Goal: Task Accomplishment & Management: Use online tool/utility

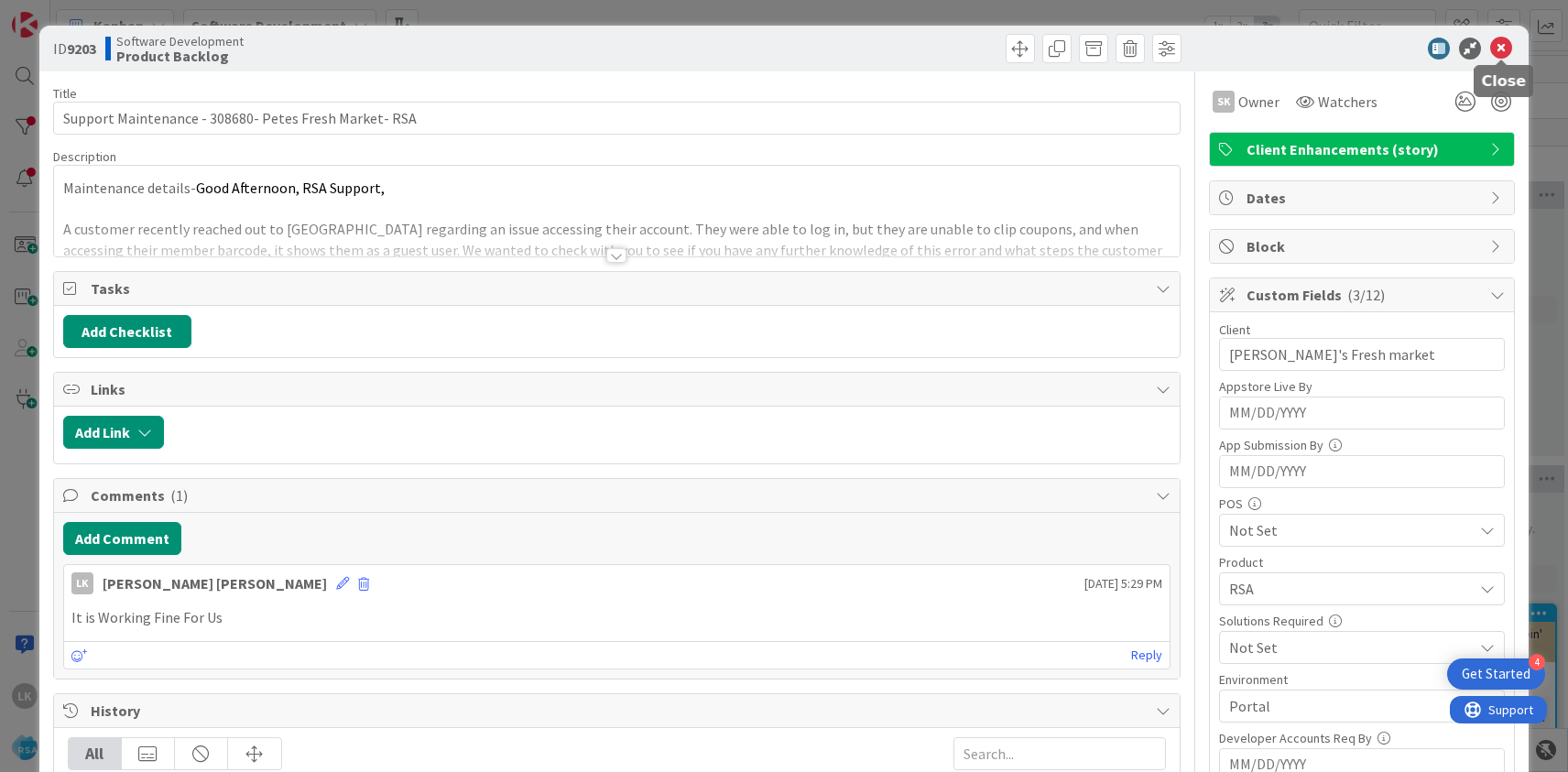
click at [1498, 51] on icon at bounding box center [1502, 49] width 22 height 22
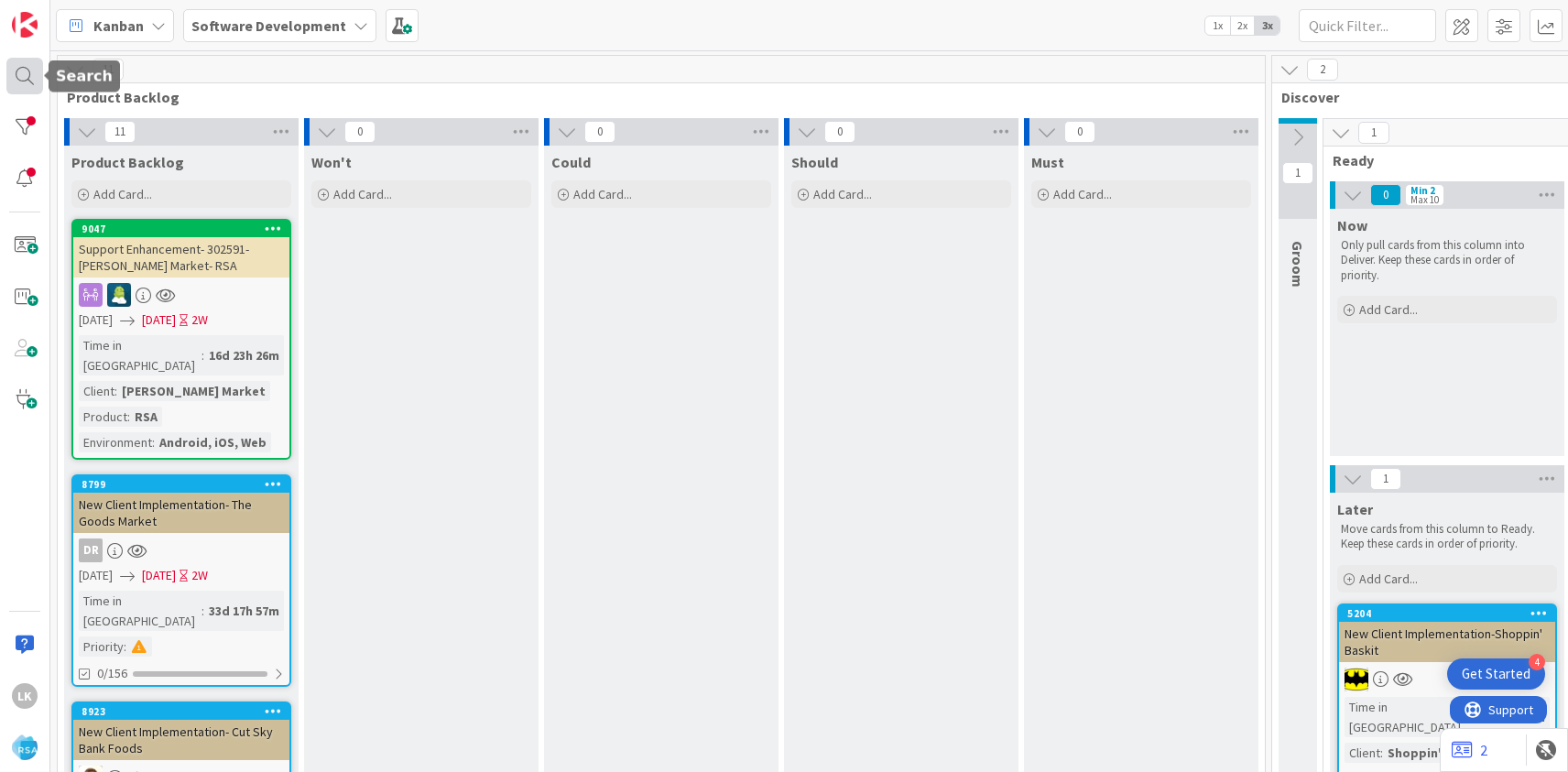
click at [32, 74] on div at bounding box center [24, 76] width 36 height 36
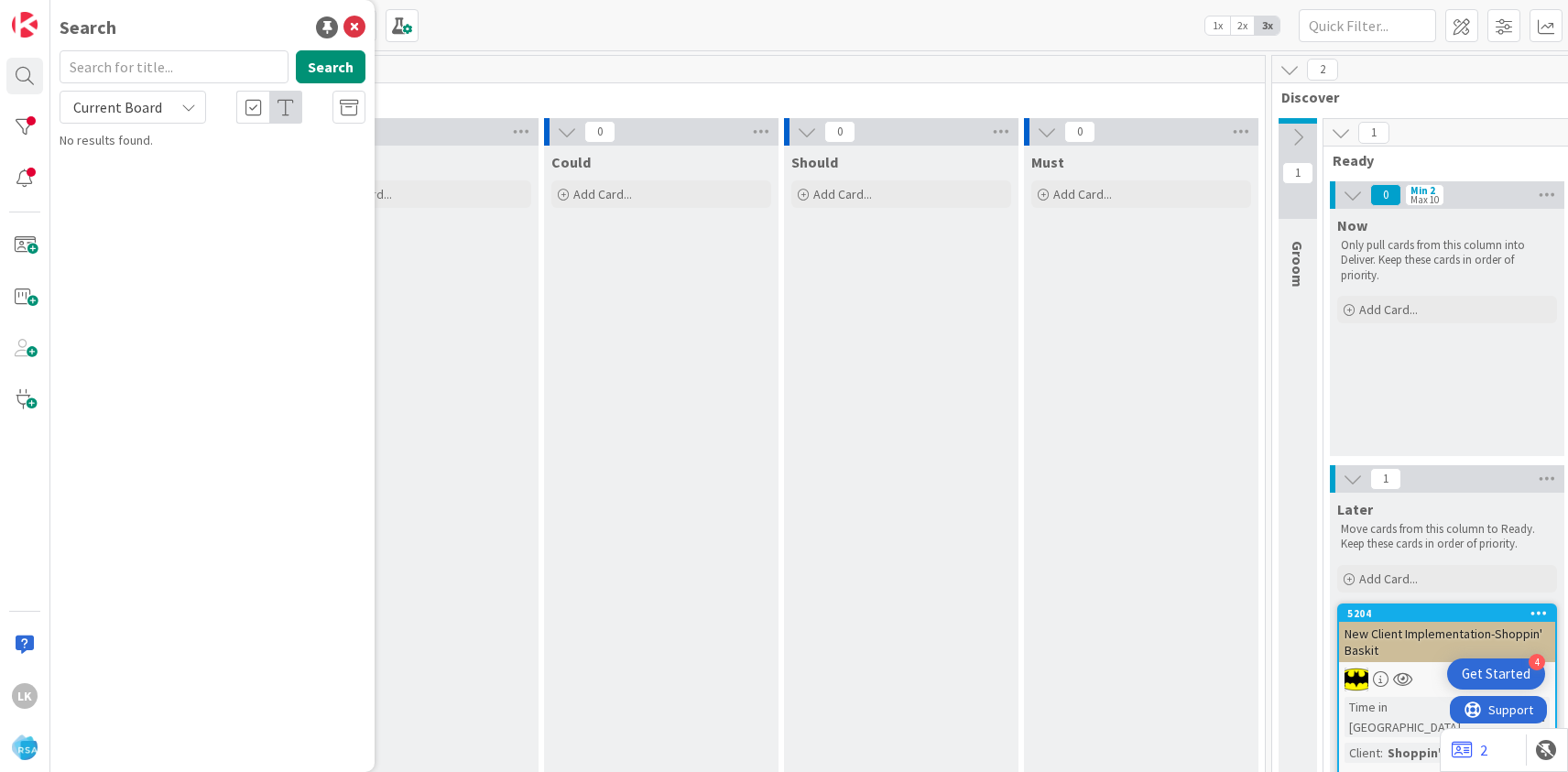
click at [117, 66] on input "text" at bounding box center [174, 66] width 229 height 33
type input "8578"
click at [151, 164] on span "RMN New UI Update- [PERSON_NAME] Marketplace" at bounding box center [208, 171] width 245 height 36
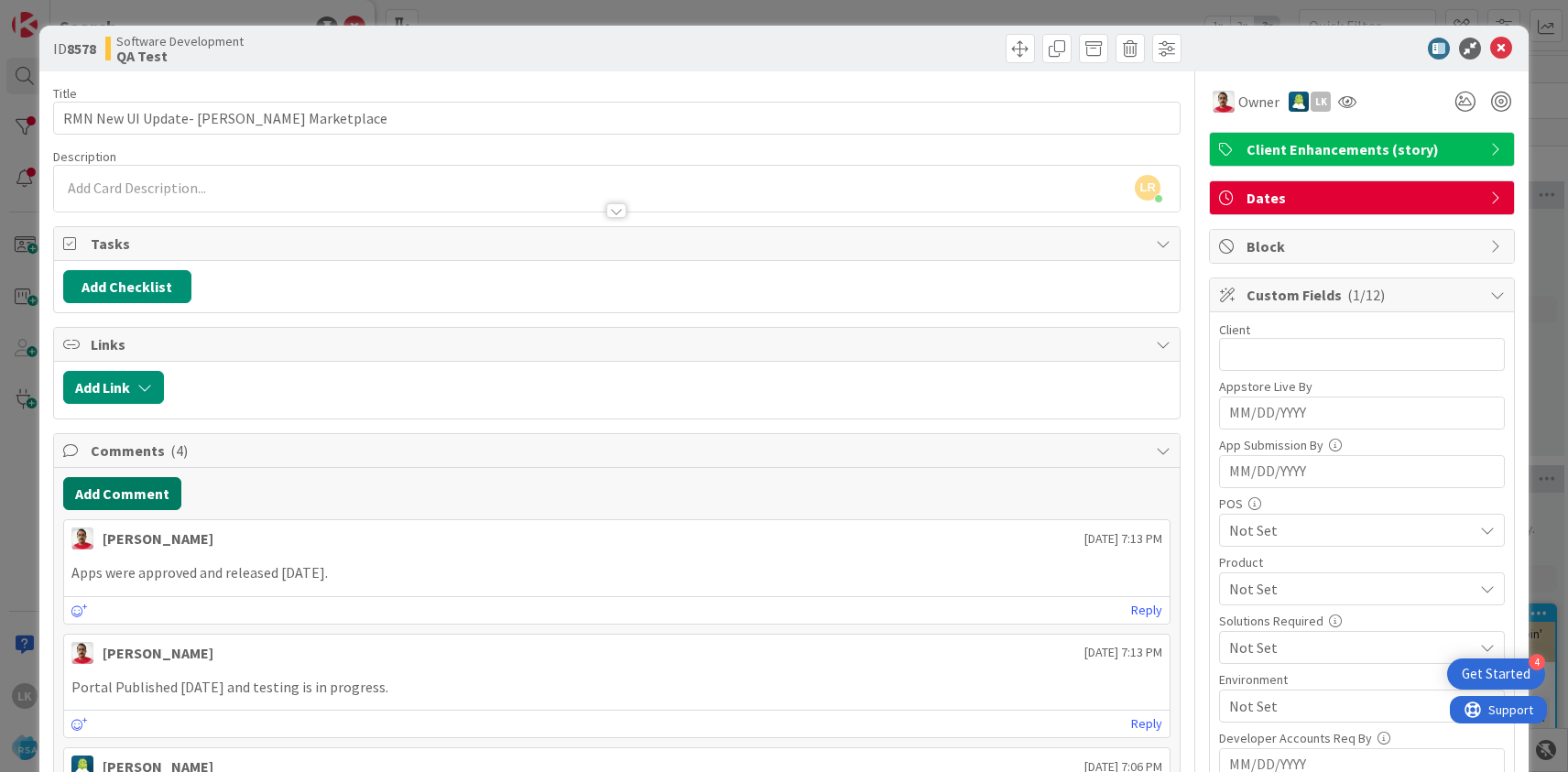
click at [129, 492] on button "Add Comment" at bounding box center [122, 493] width 118 height 33
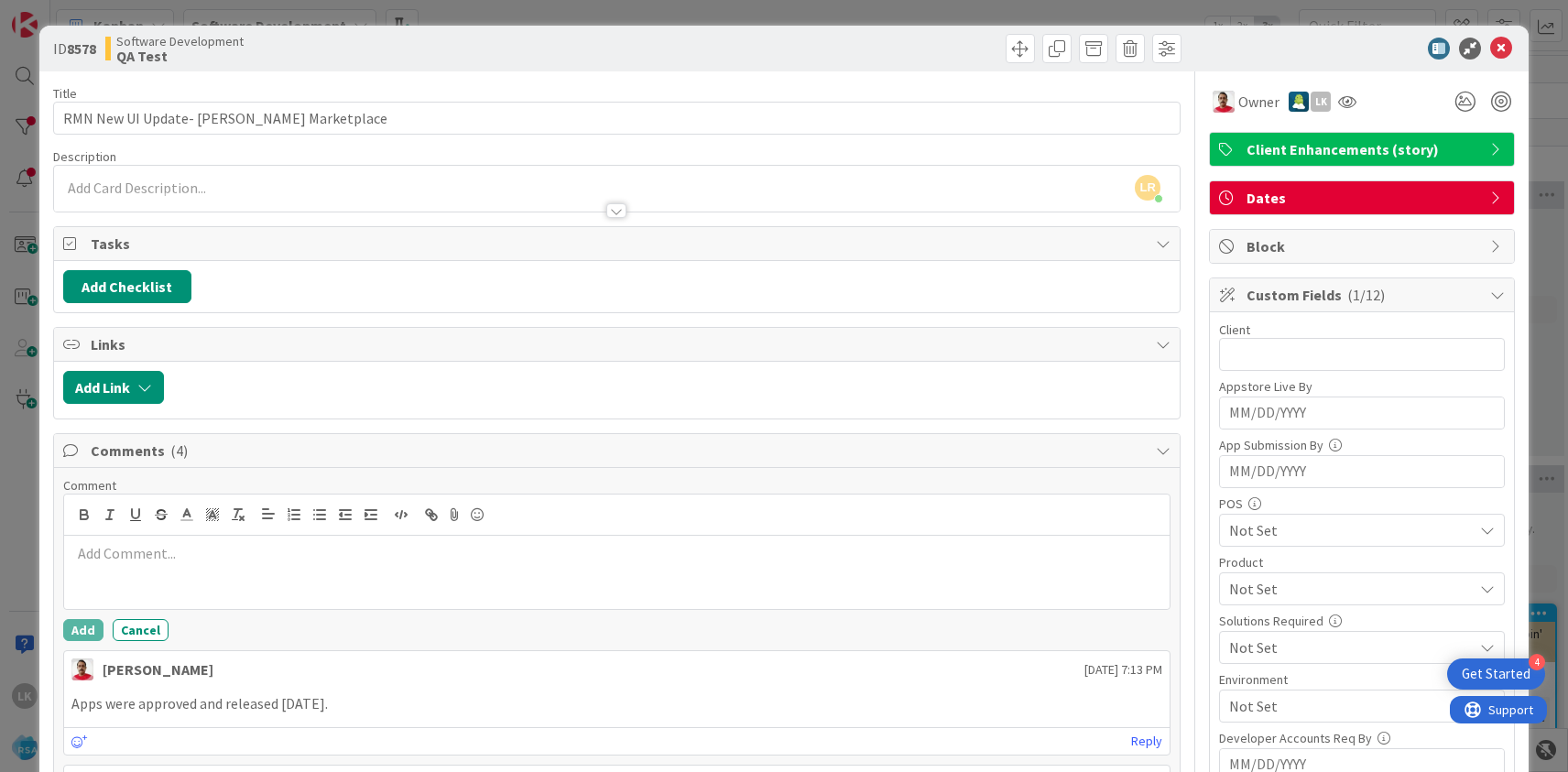
click at [107, 549] on p at bounding box center [616, 553] width 1091 height 21
click at [223, 556] on p "App Store Link:" at bounding box center [616, 553] width 1091 height 21
click at [90, 630] on button "Add" at bounding box center [83, 630] width 40 height 22
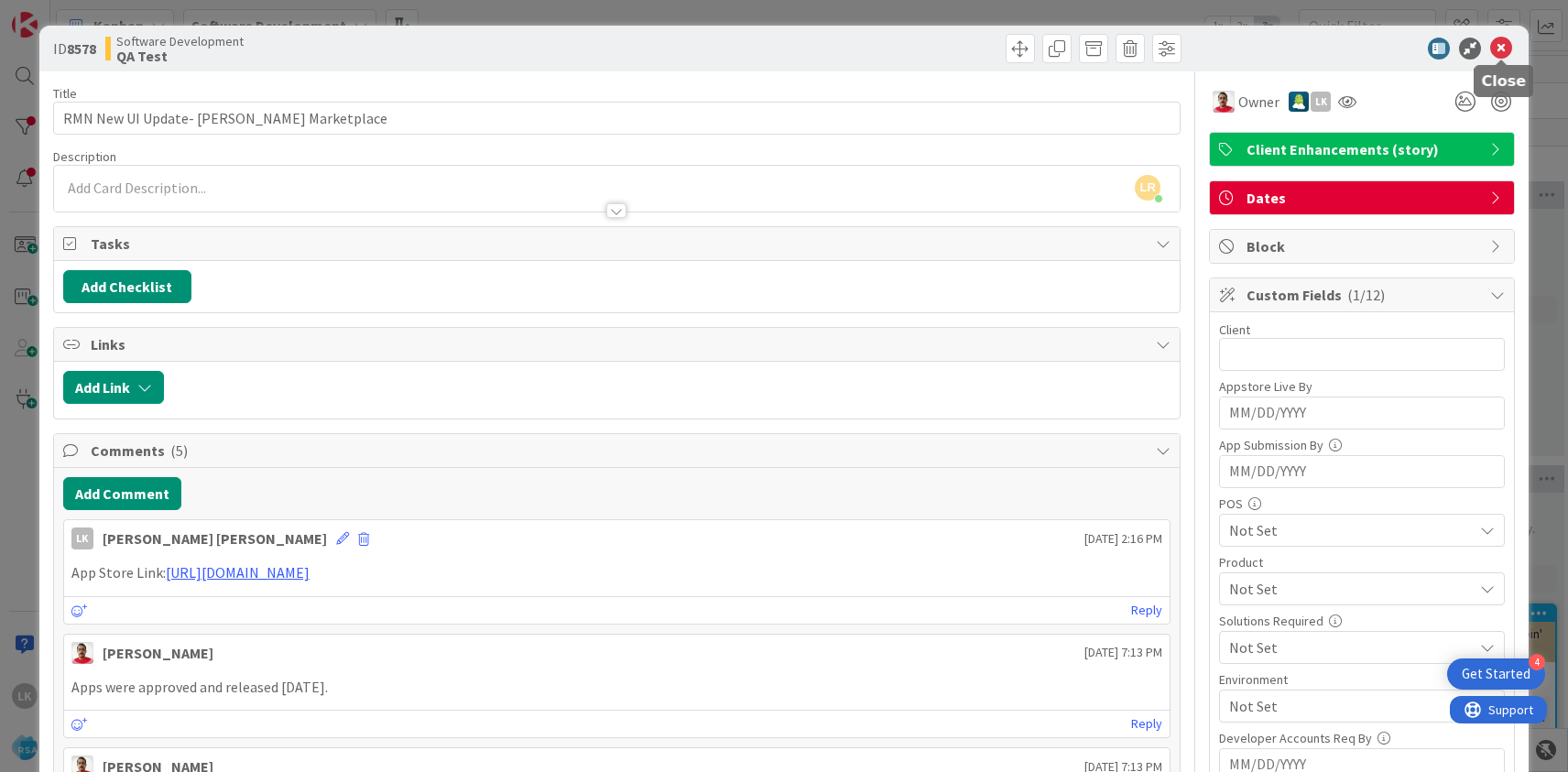
click at [1498, 49] on icon at bounding box center [1502, 49] width 22 height 22
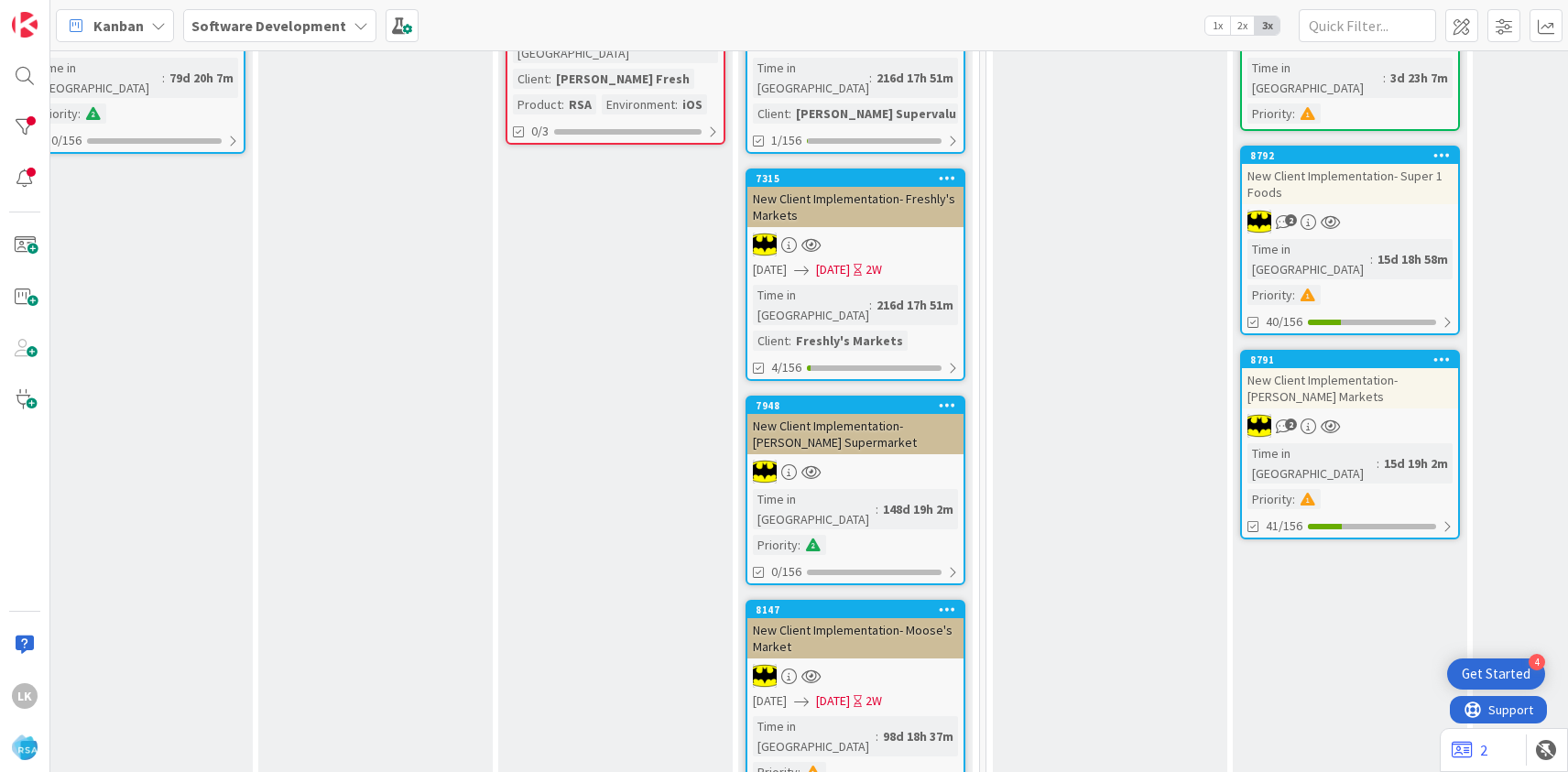
scroll to position [358, 1813]
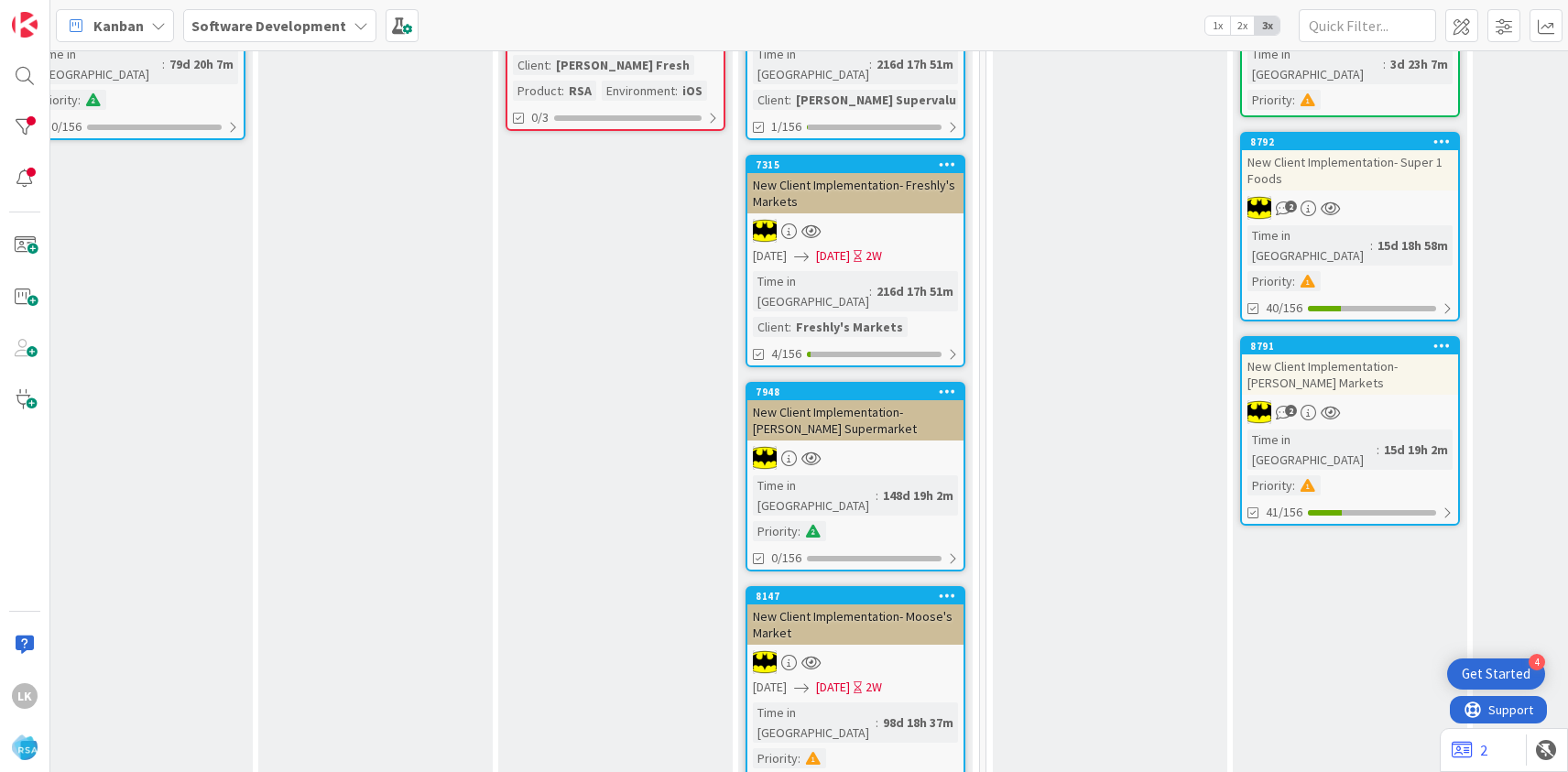
click at [845, 650] on div at bounding box center [855, 661] width 216 height 23
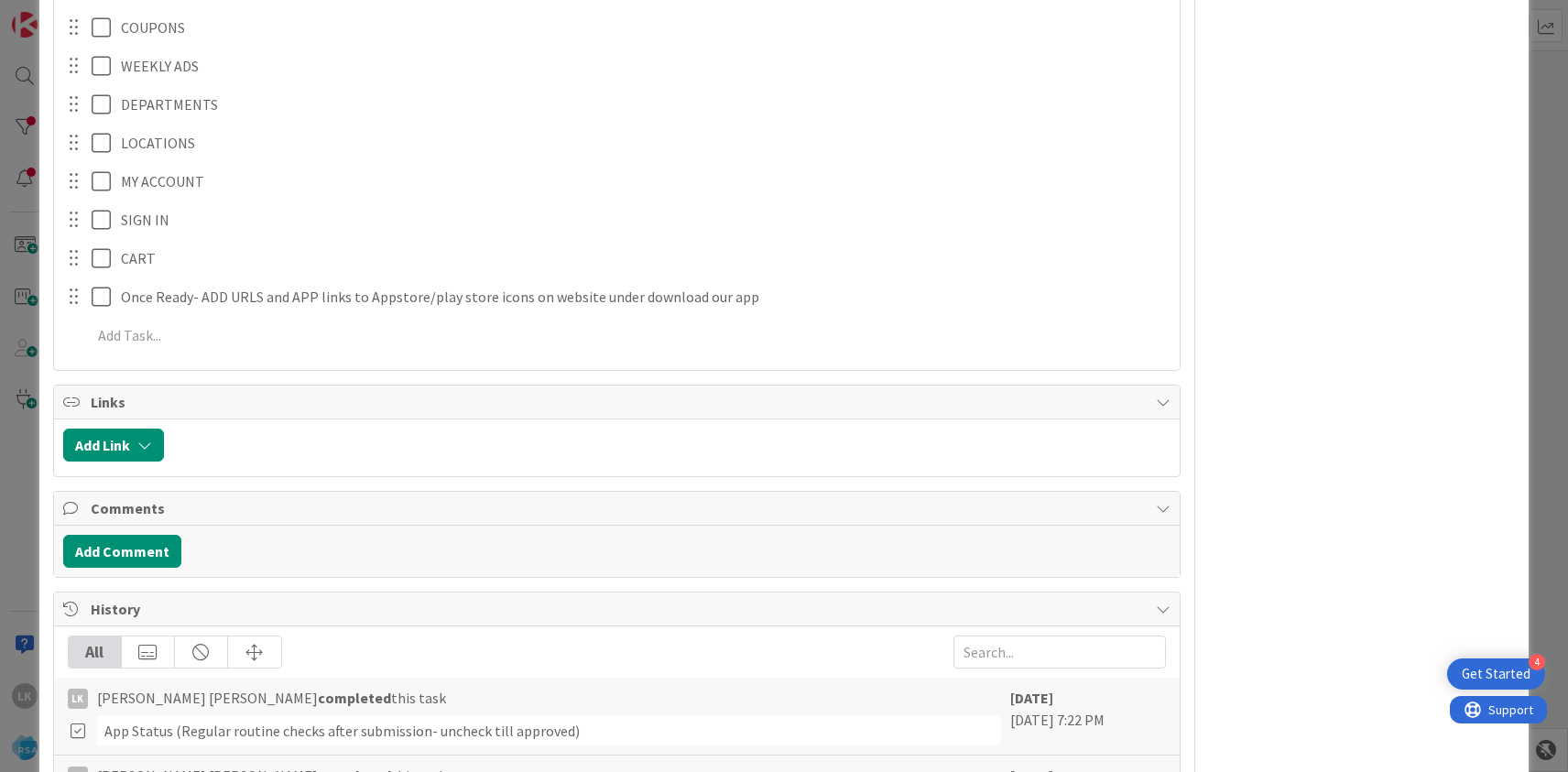
scroll to position [7945, 0]
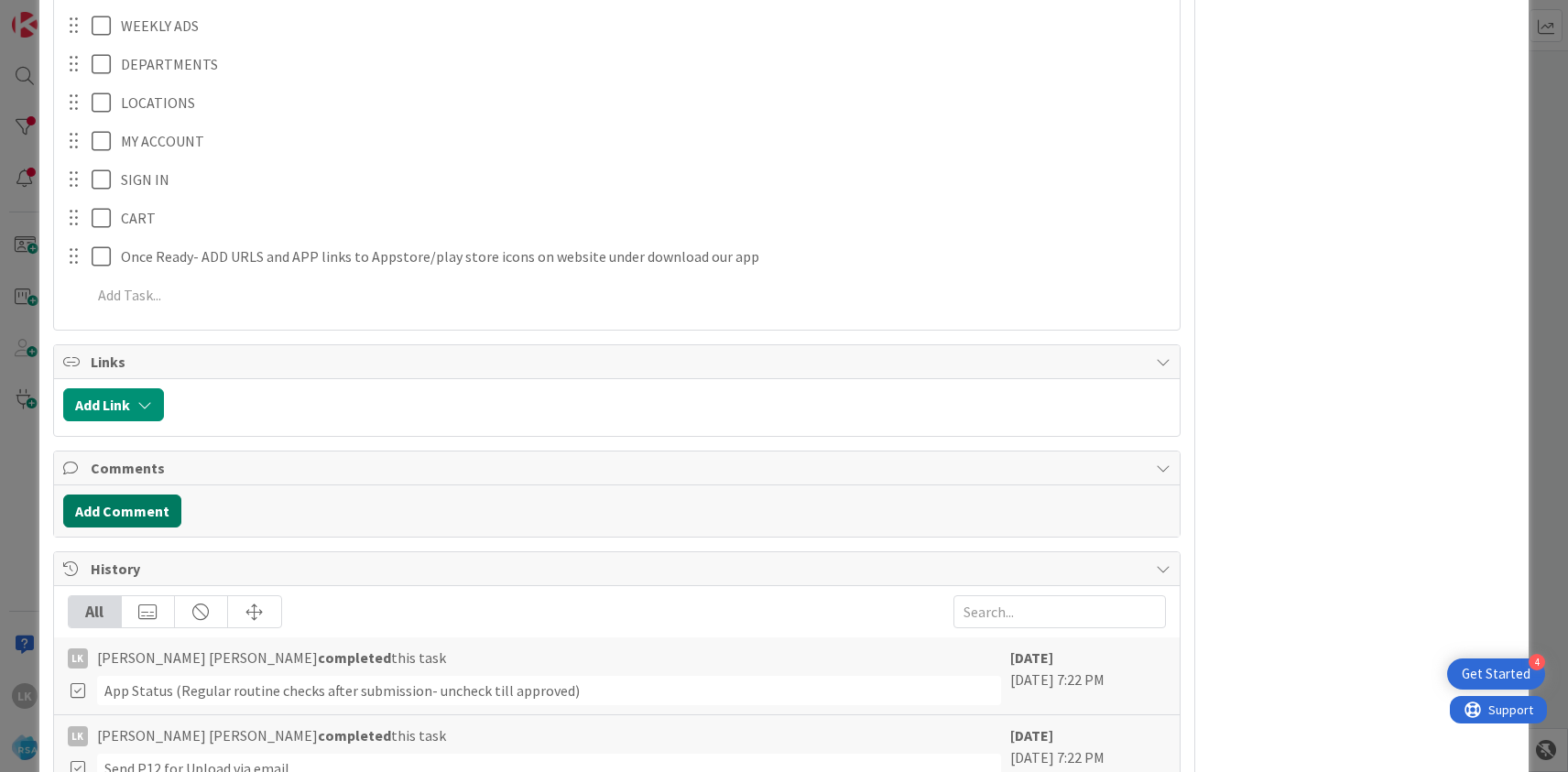
click at [139, 496] on button "Add Comment" at bounding box center [122, 510] width 118 height 33
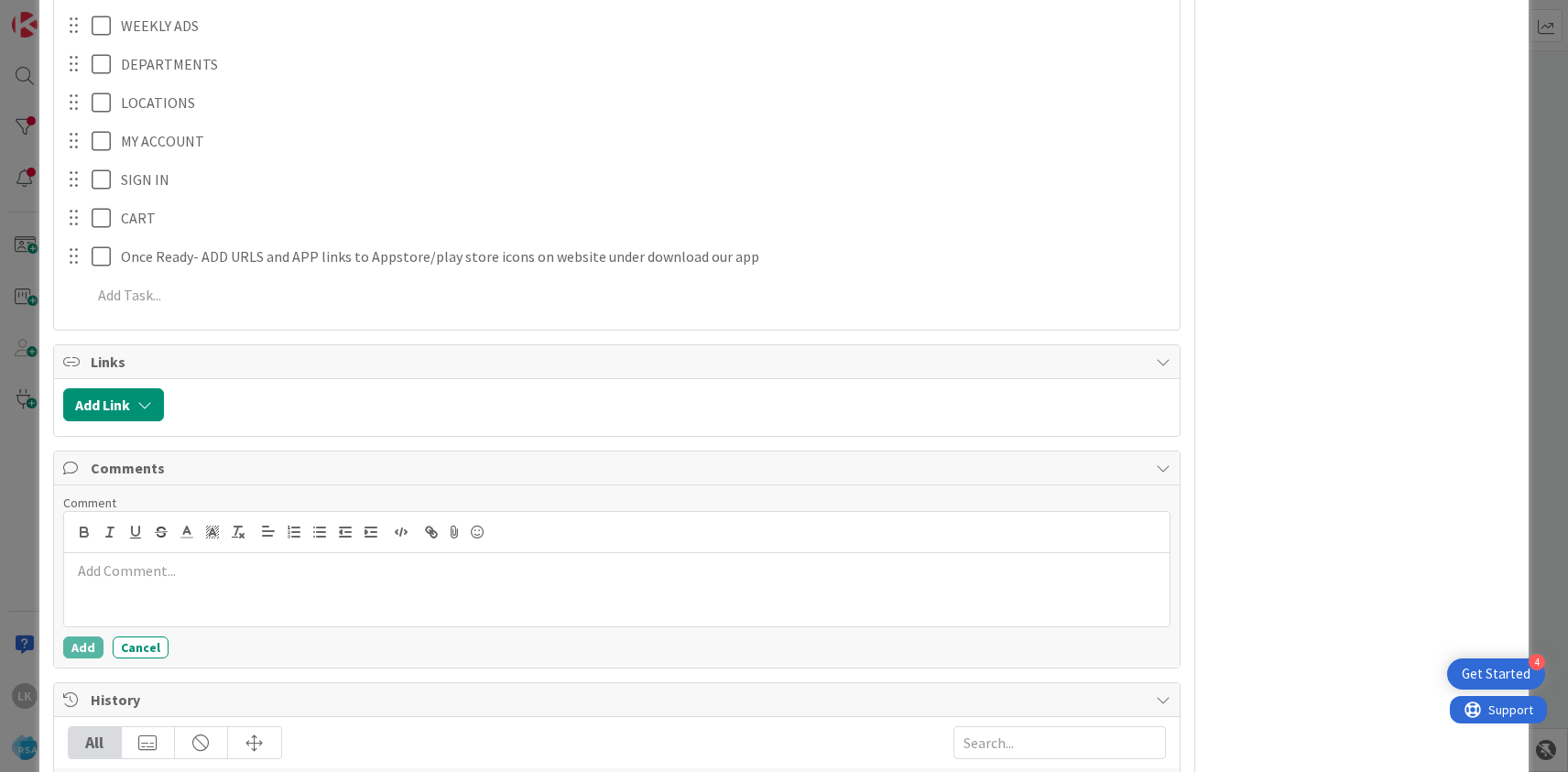
click at [117, 560] on p at bounding box center [616, 570] width 1091 height 21
click at [79, 636] on button "Add" at bounding box center [83, 648] width 40 height 22
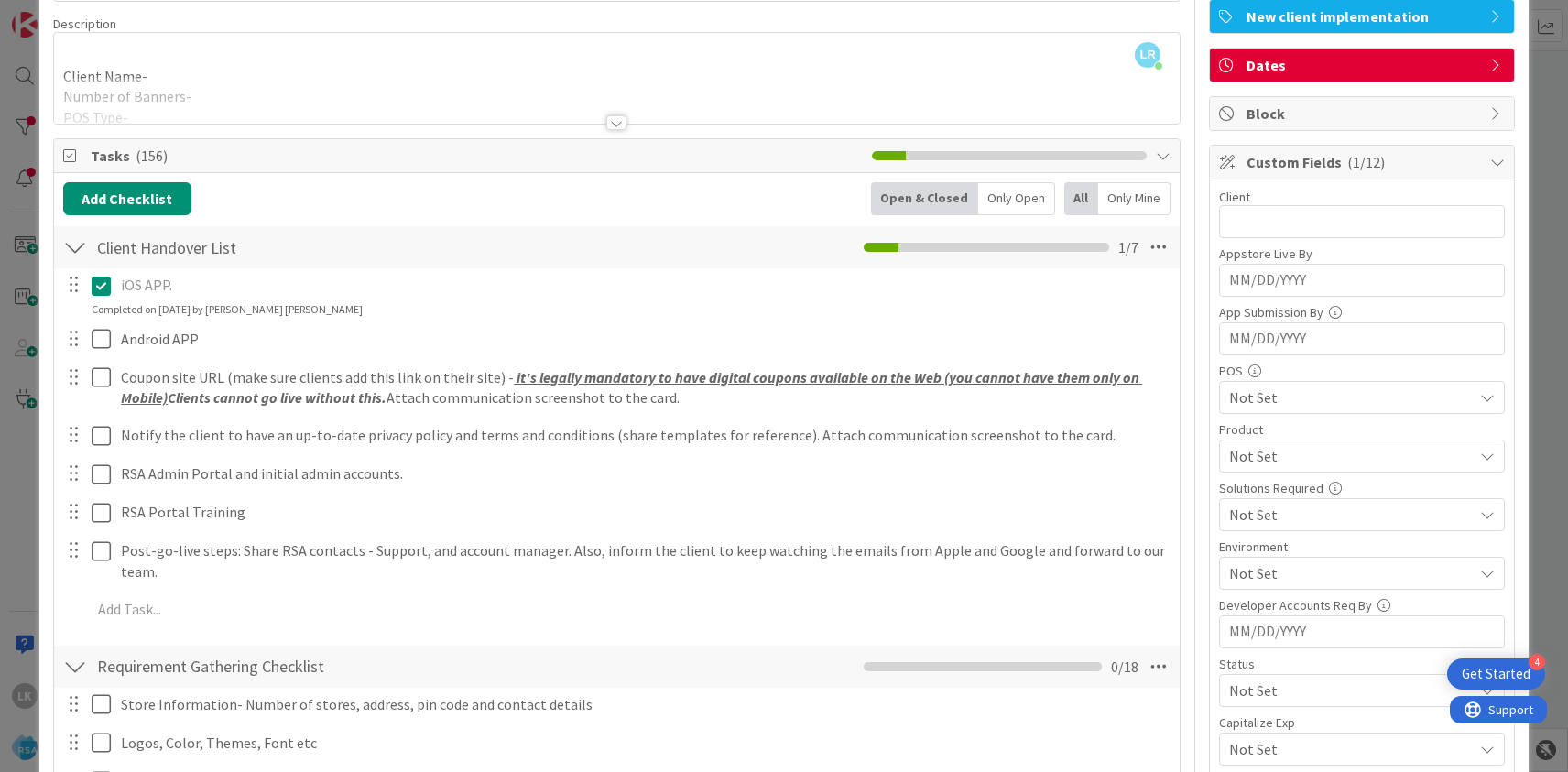
scroll to position [0, 0]
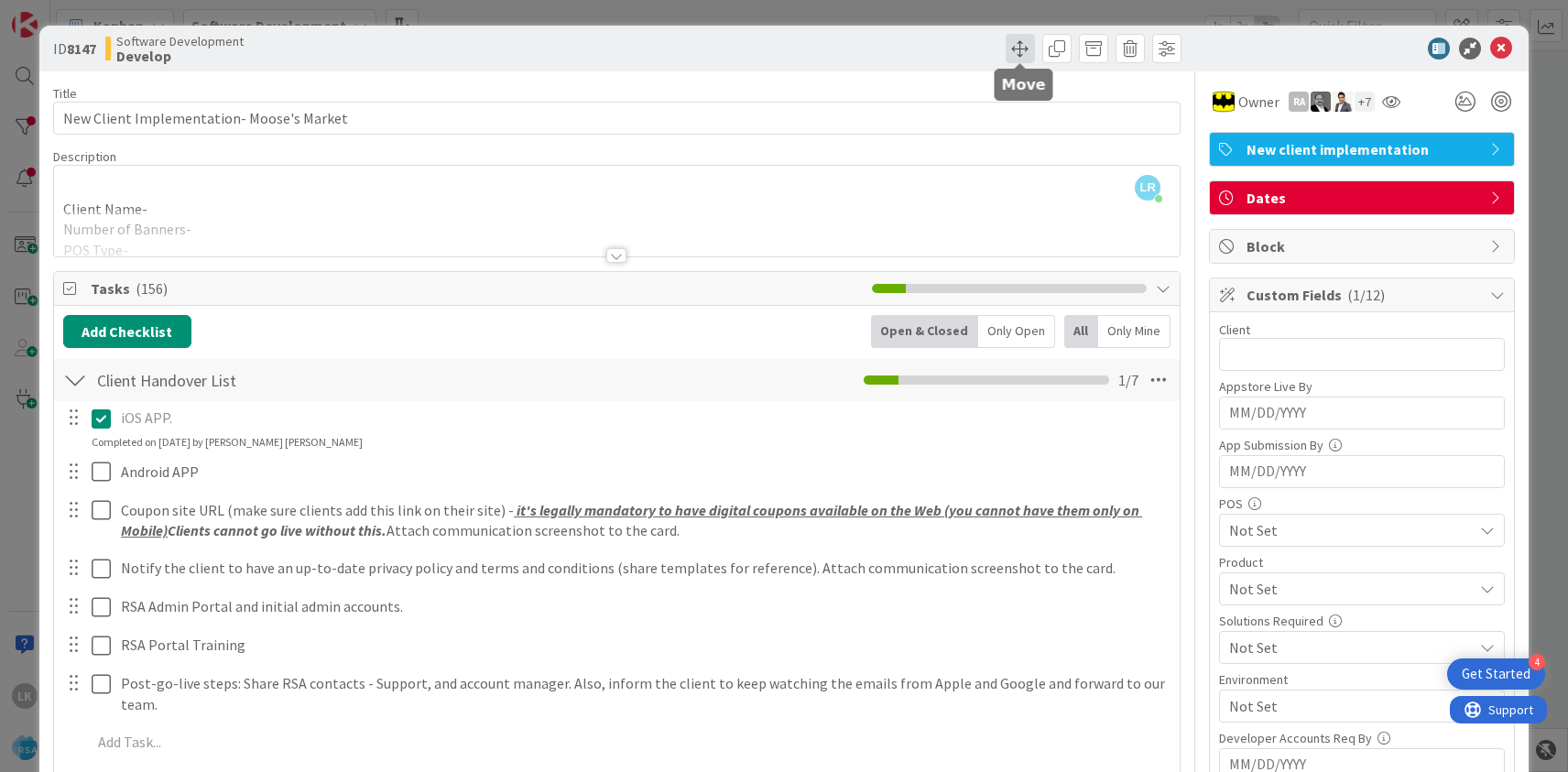
click at [1024, 48] on span at bounding box center [1019, 48] width 29 height 29
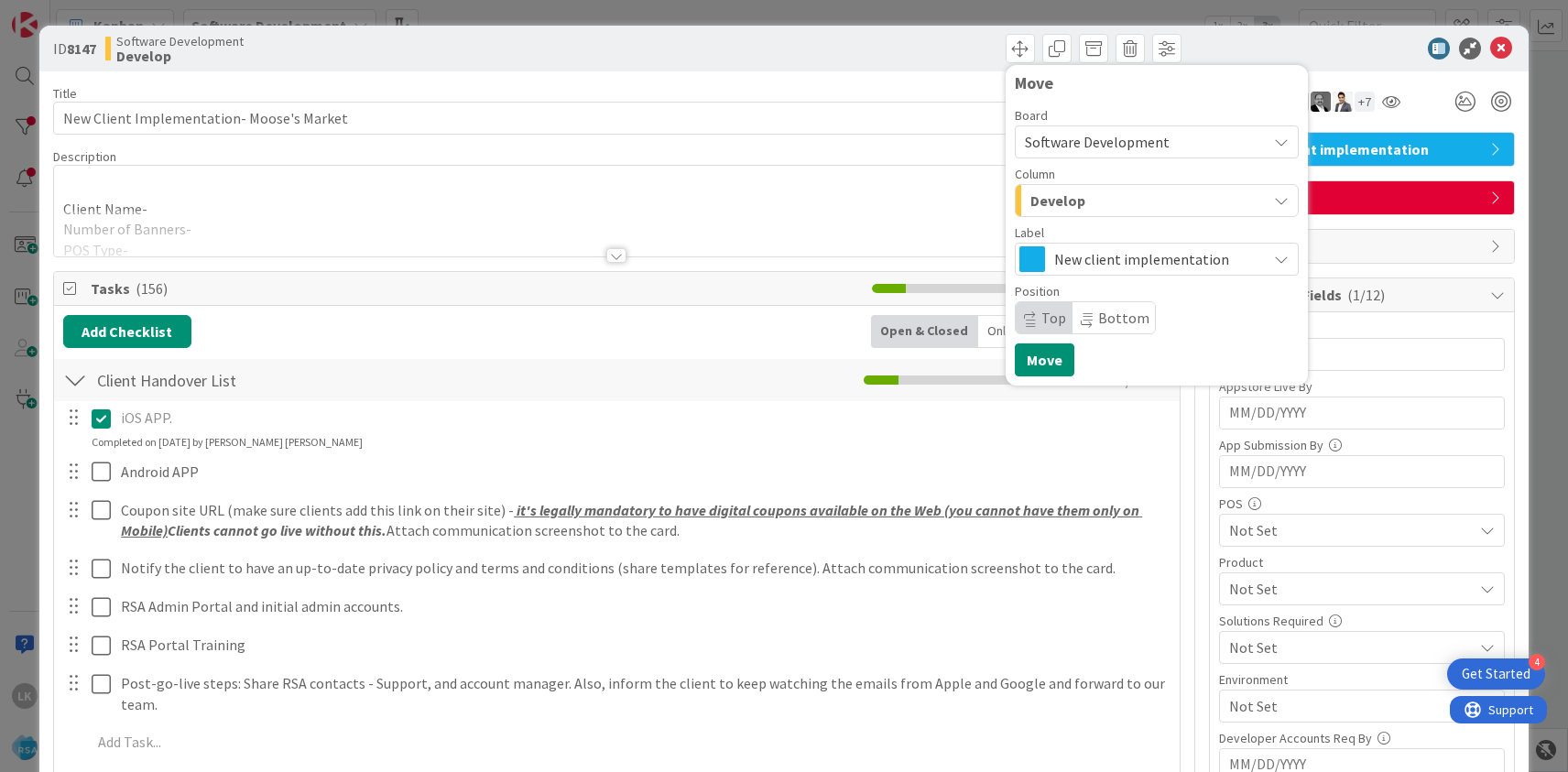
click at [1073, 202] on span "Develop" at bounding box center [1057, 200] width 55 height 23
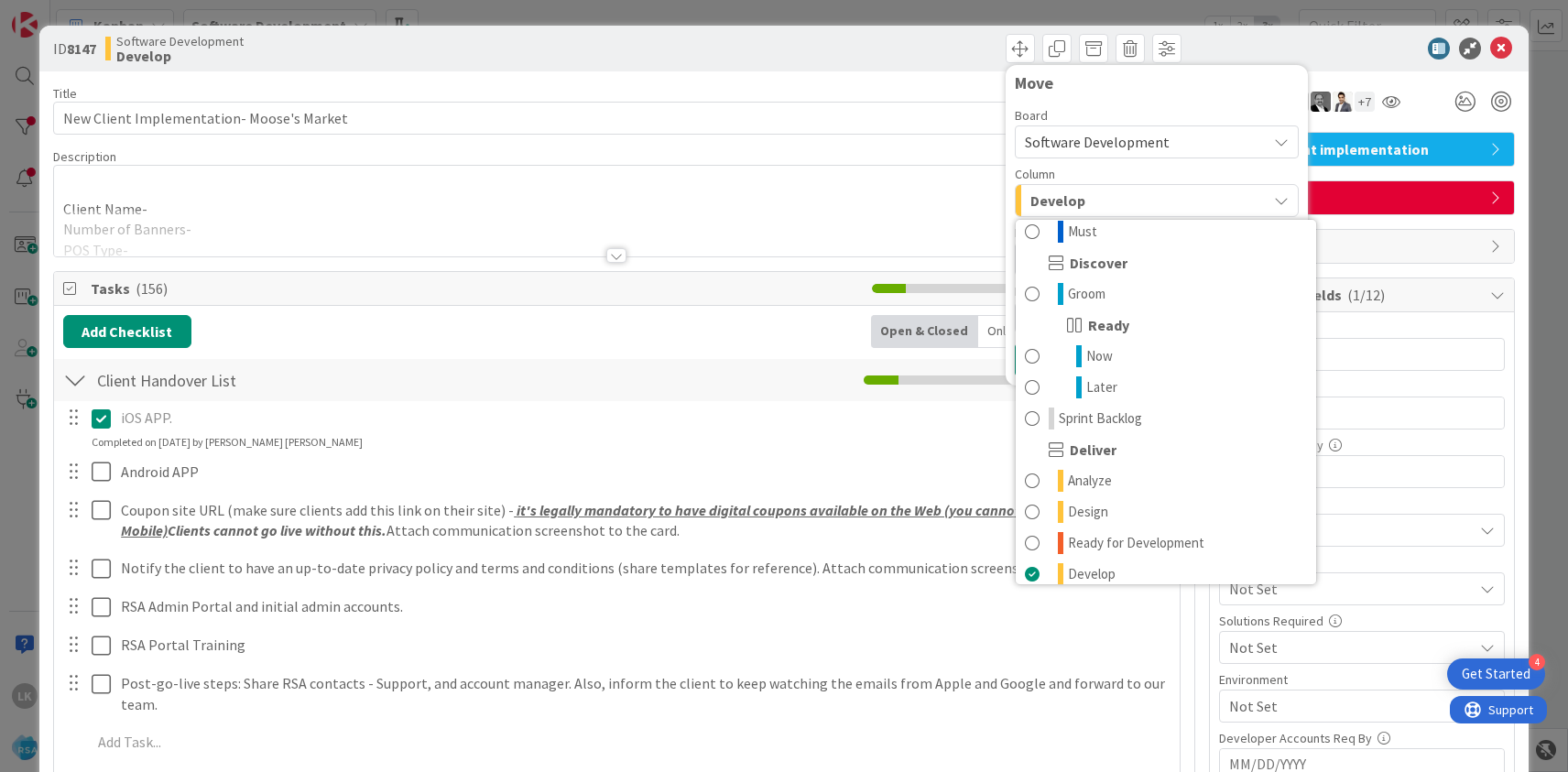
scroll to position [171, 0]
click at [1283, 33] on div "ID 8147 Software Development Develop Move Board Software Development Column Dev…" at bounding box center [784, 48] width 1489 height 46
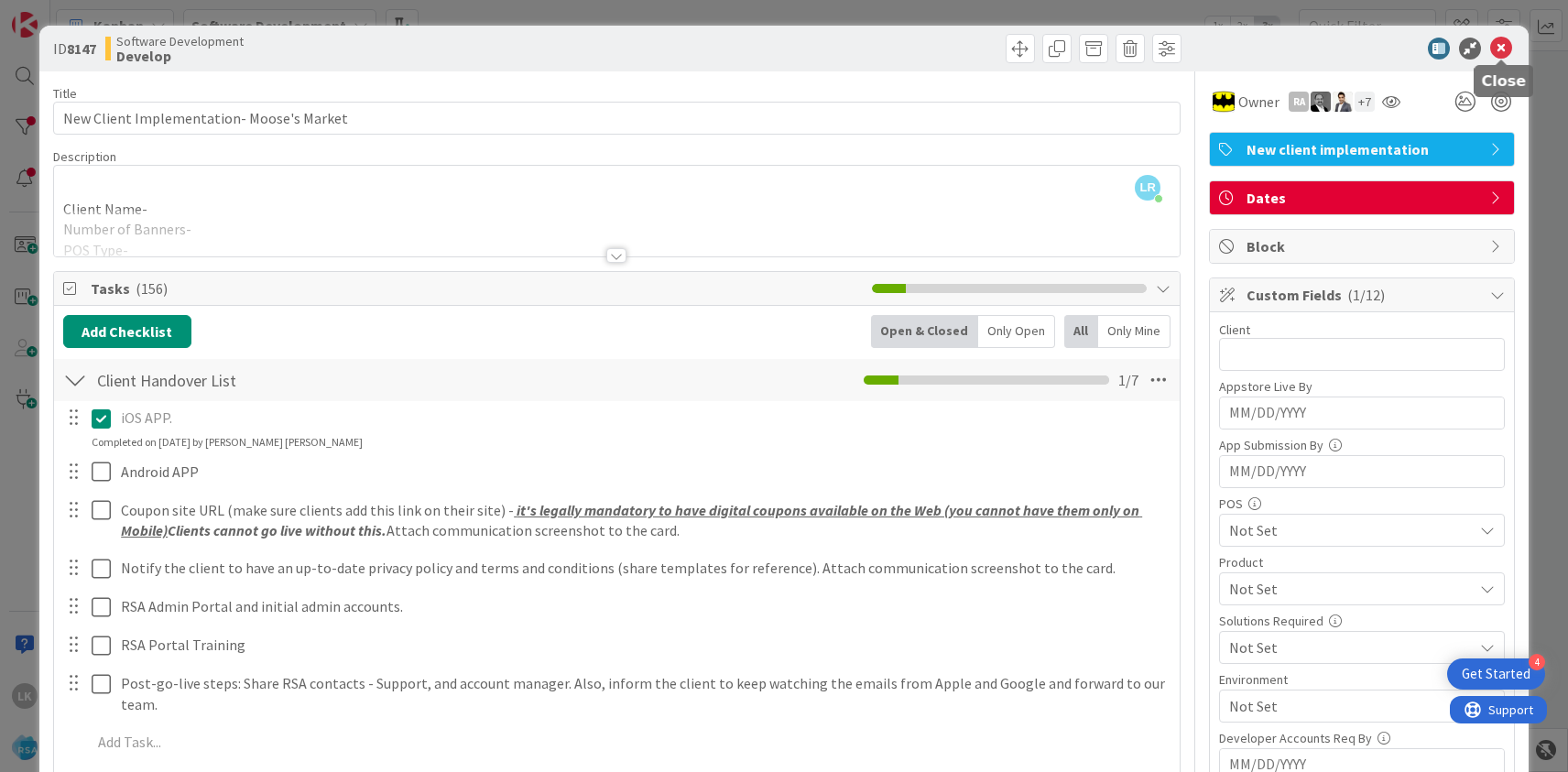
click at [1500, 52] on icon at bounding box center [1502, 49] width 22 height 22
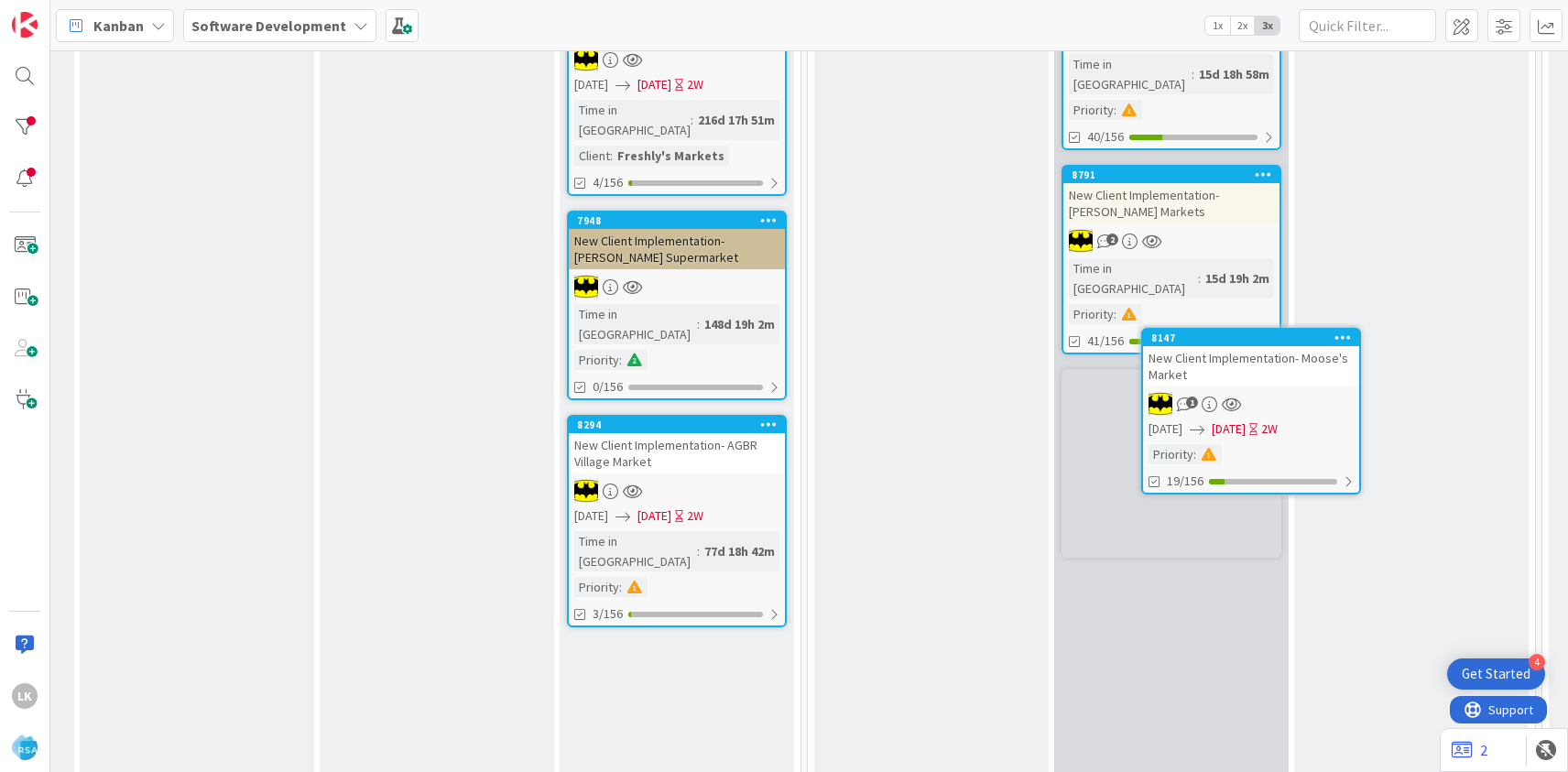
scroll to position [529, 2005]
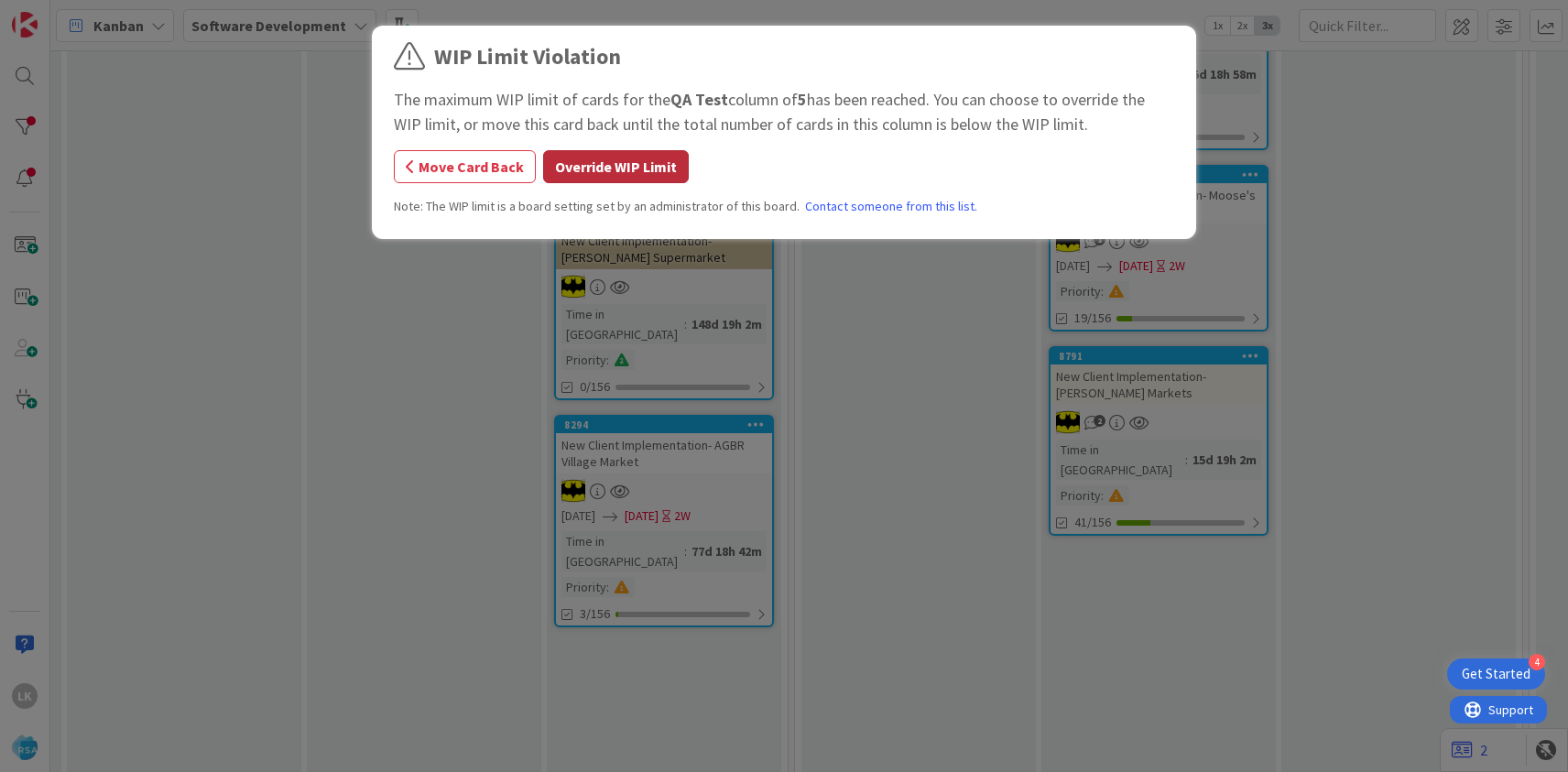
click at [626, 173] on button "Override WIP Limit" at bounding box center [616, 166] width 146 height 33
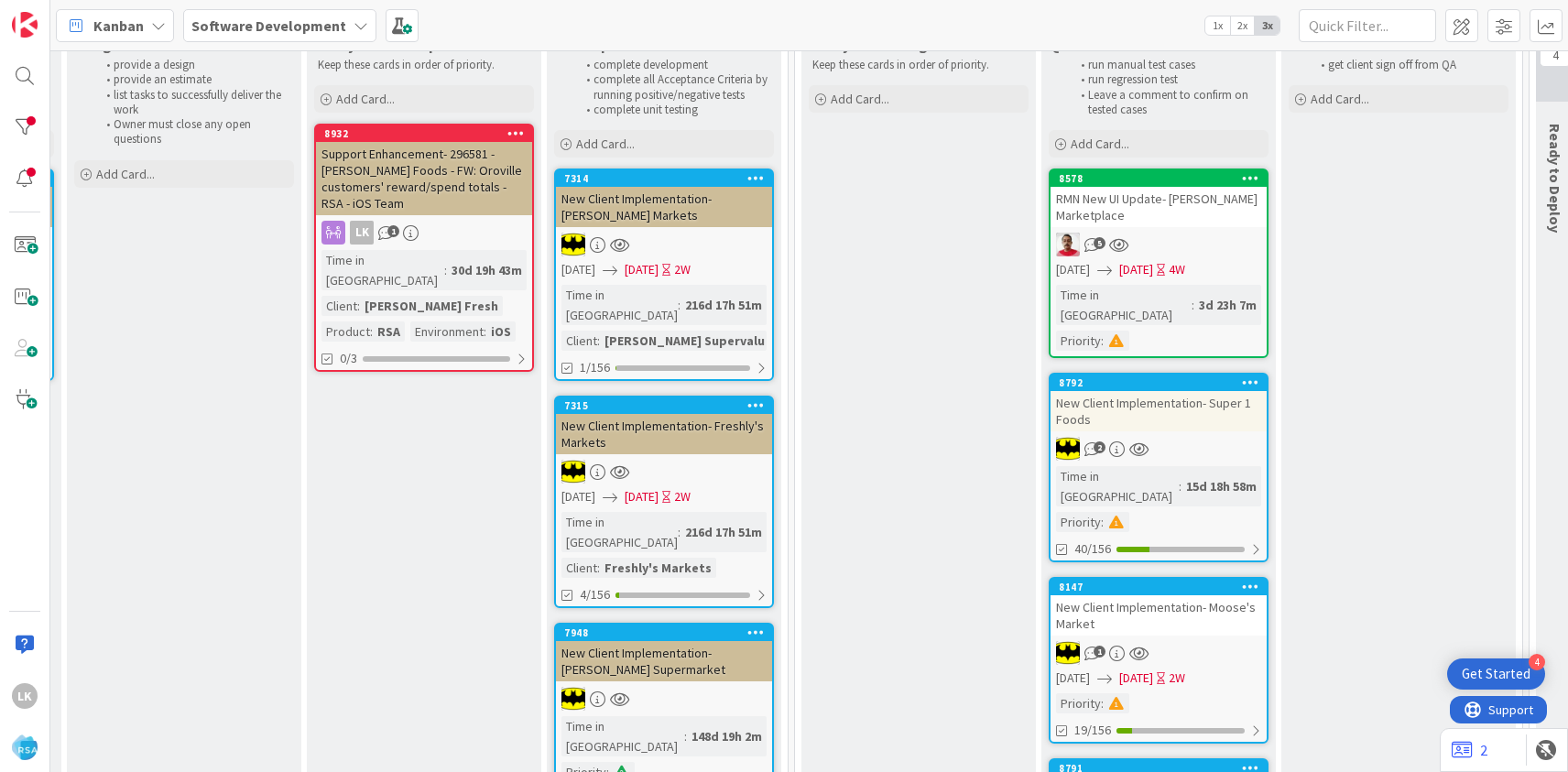
scroll to position [118, 2005]
click at [447, 259] on div "30d 19h 43m" at bounding box center [486, 269] width 79 height 21
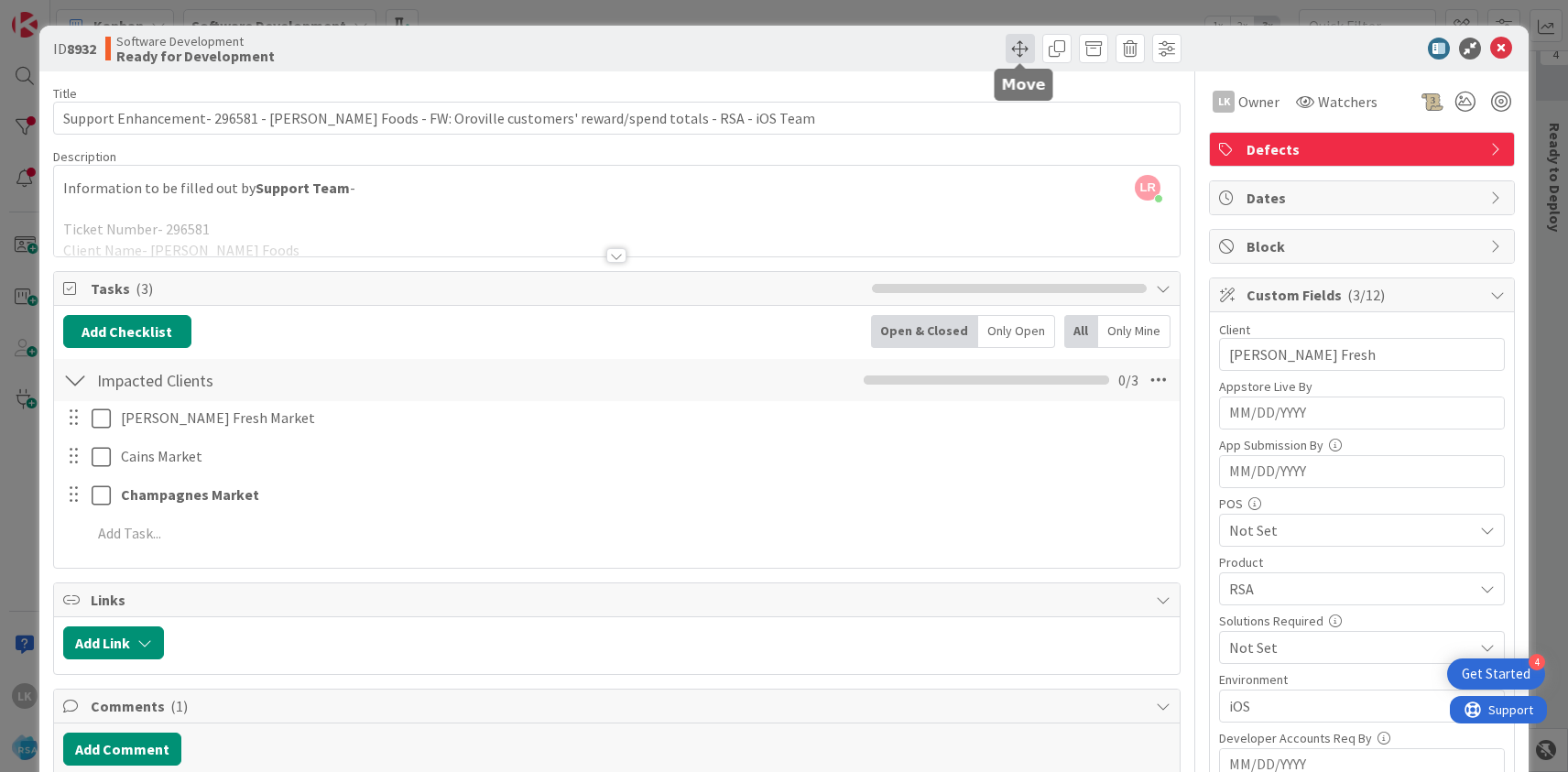
click at [1014, 49] on span at bounding box center [1019, 48] width 29 height 29
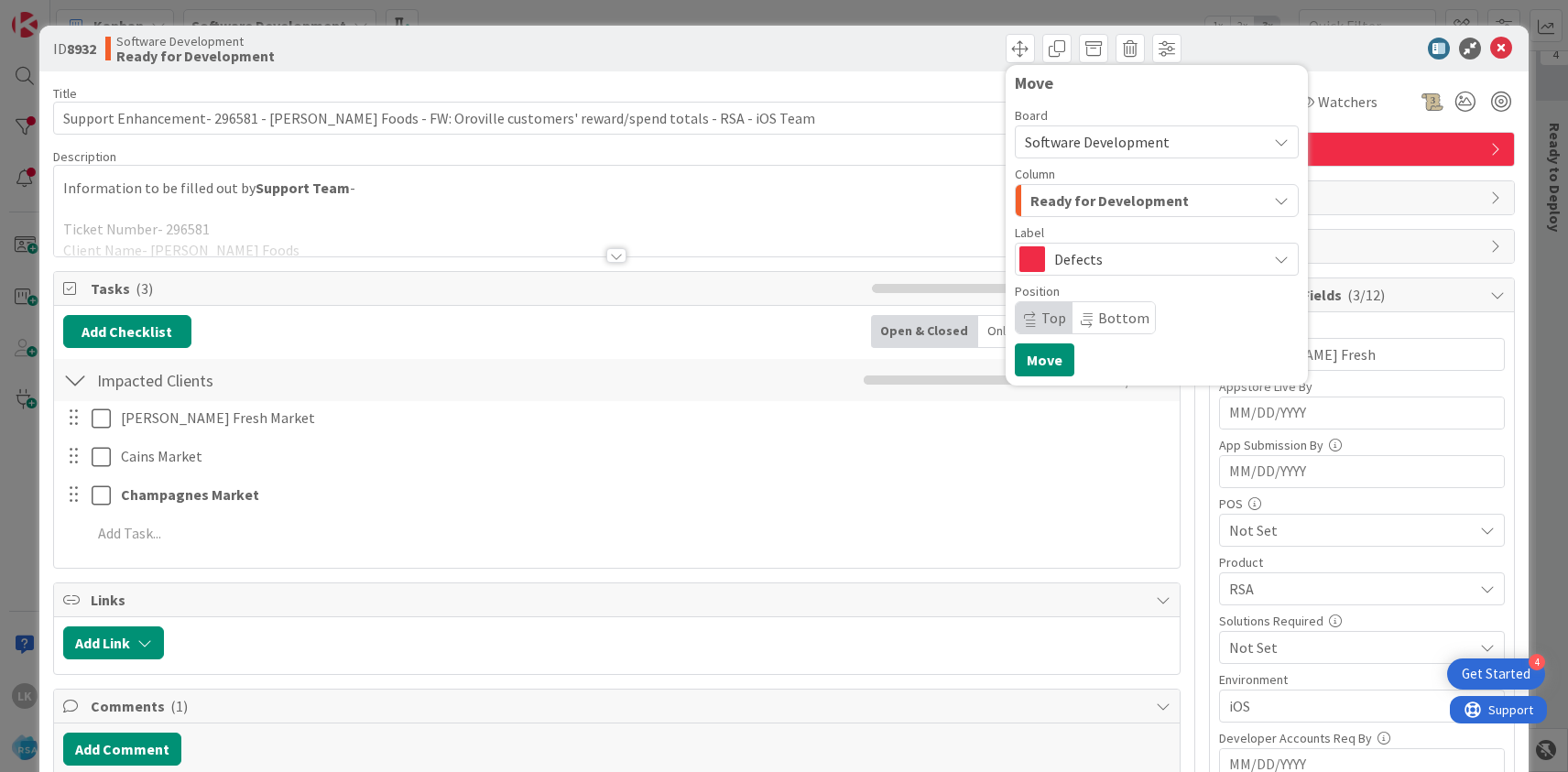
click at [1109, 205] on span "Ready for Development" at bounding box center [1109, 200] width 158 height 23
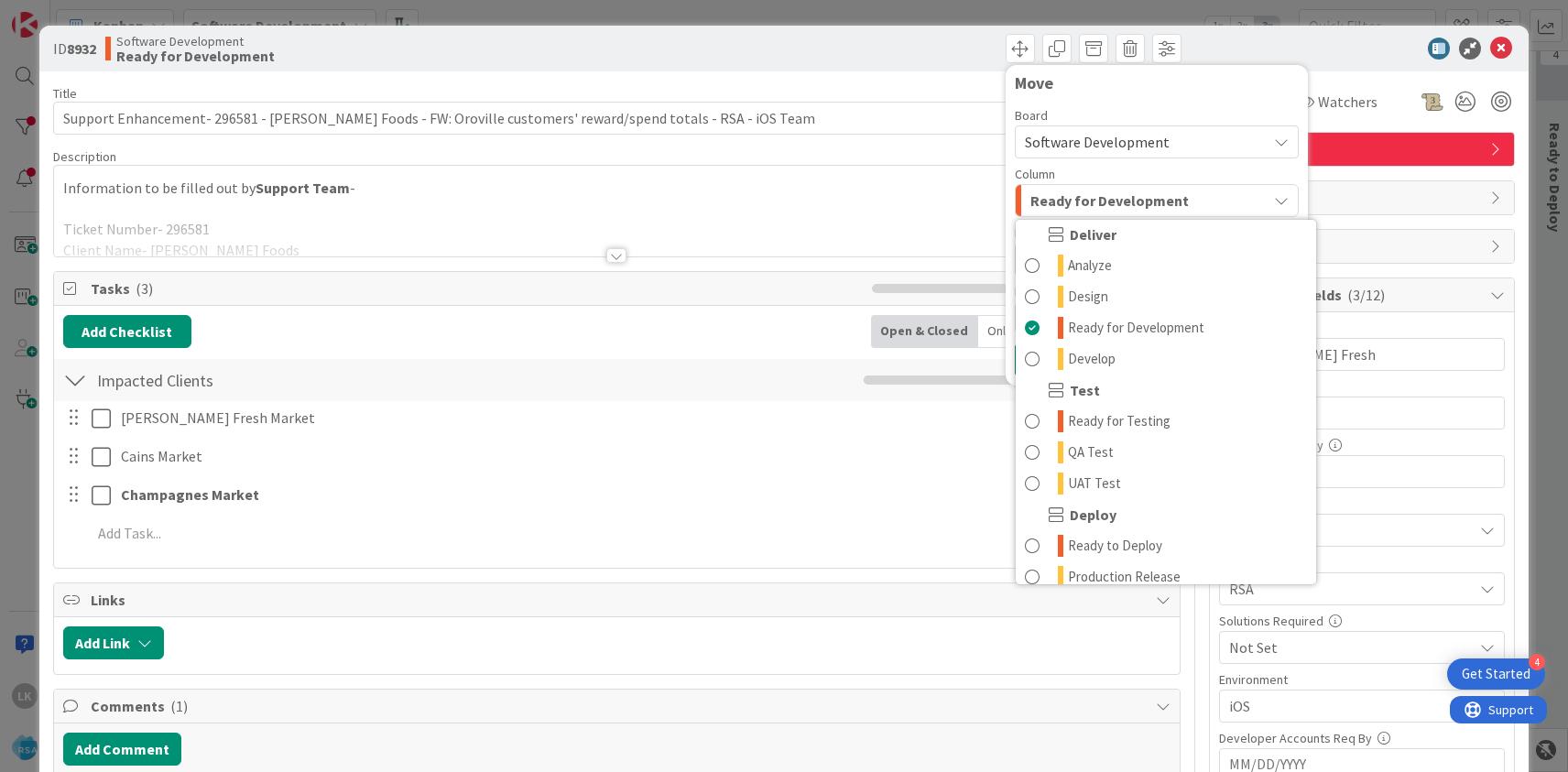
scroll to position [387, 0]
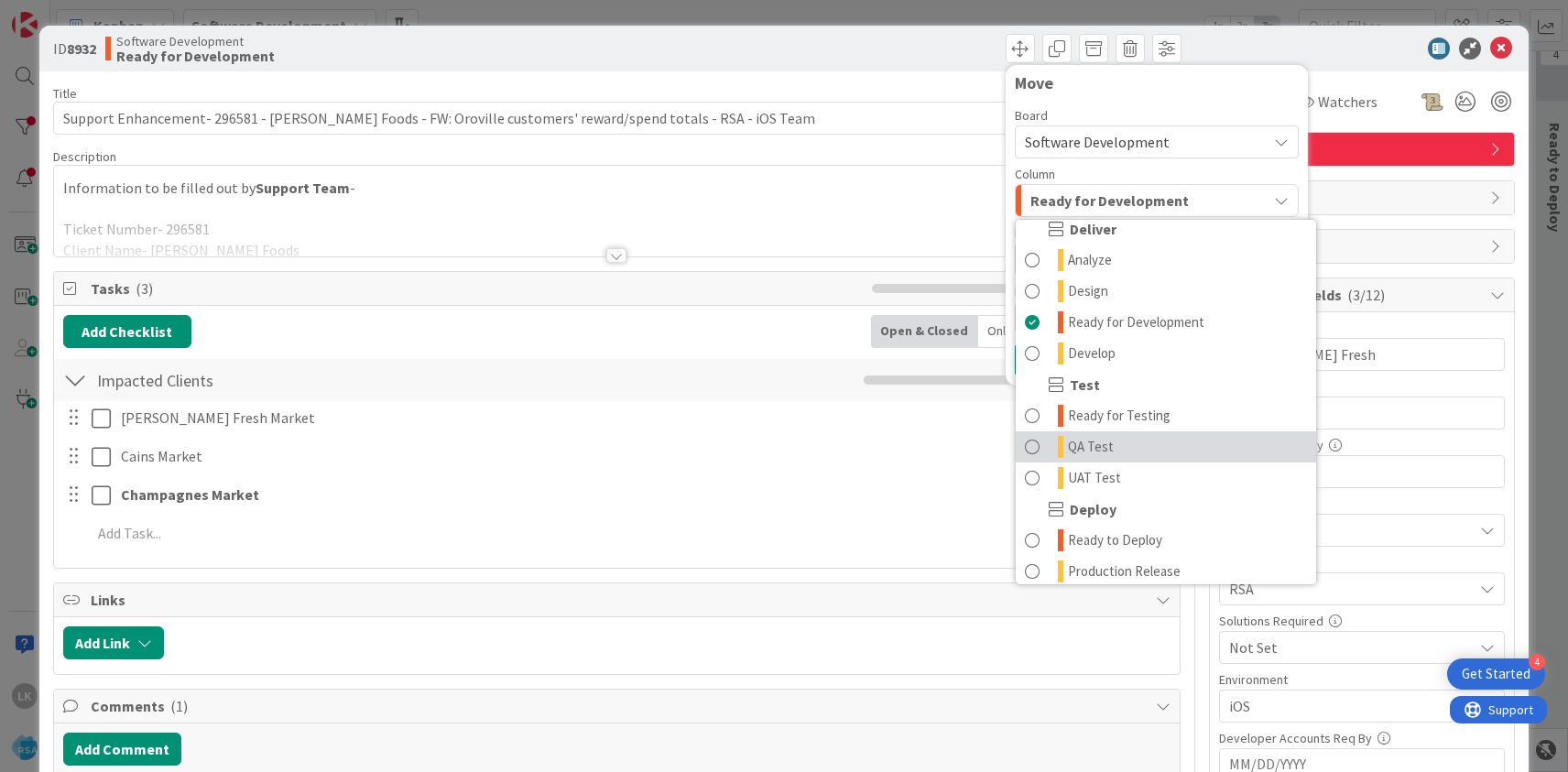
click at [1120, 443] on link "QA Test" at bounding box center [1165, 446] width 300 height 31
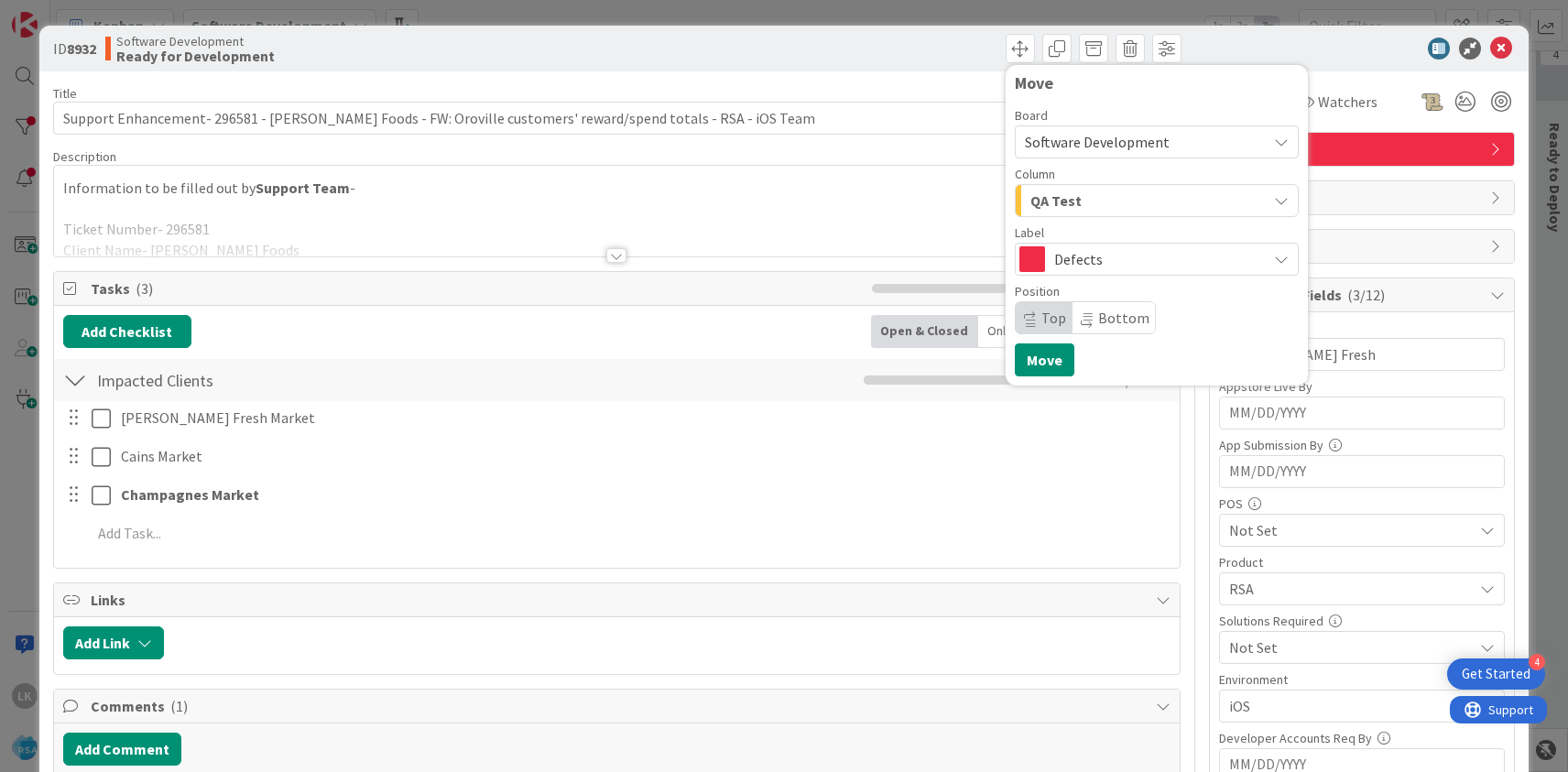
click at [1084, 205] on div "QA Test" at bounding box center [1146, 200] width 241 height 29
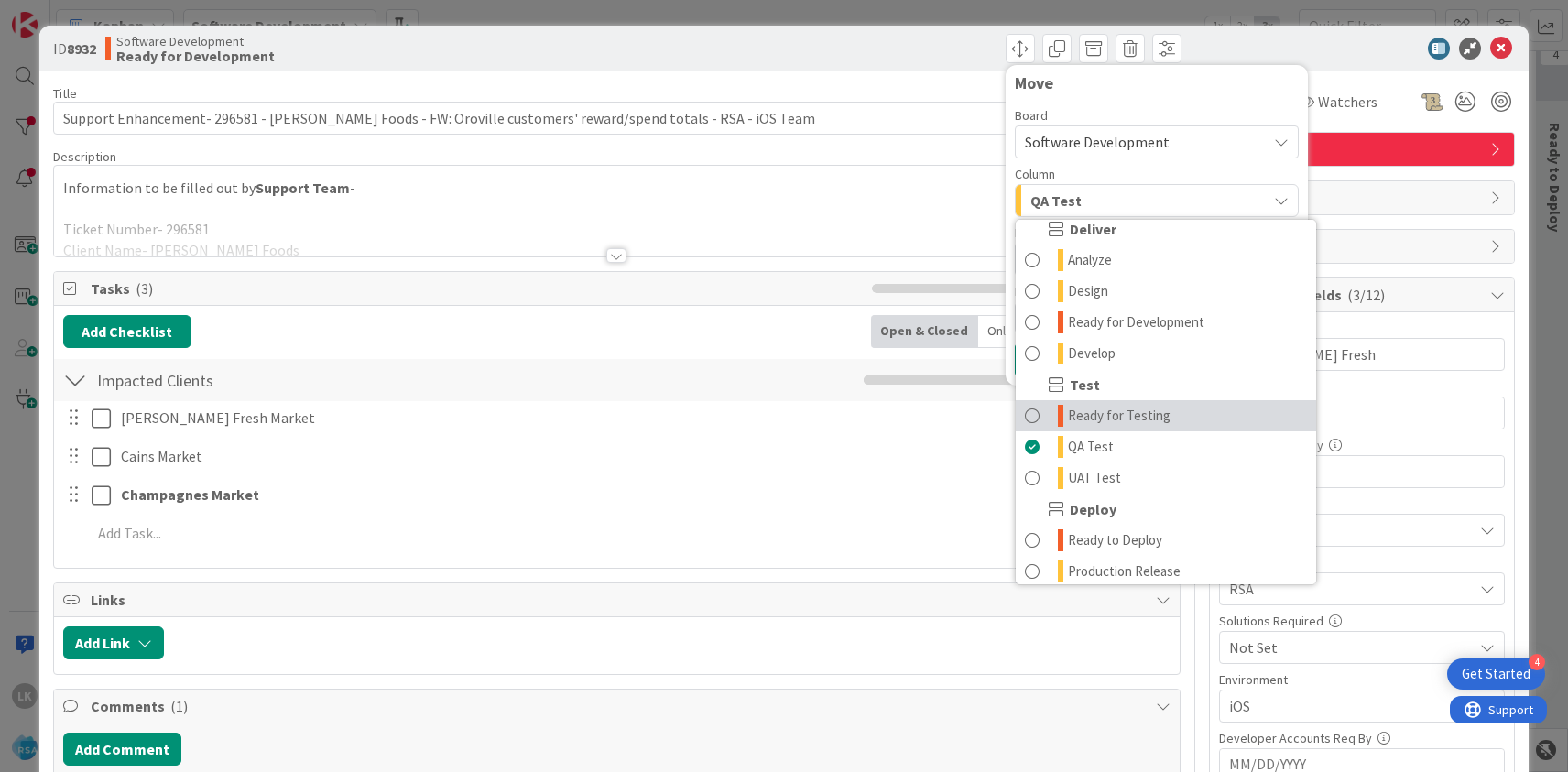
click at [1032, 412] on span at bounding box center [1032, 416] width 15 height 22
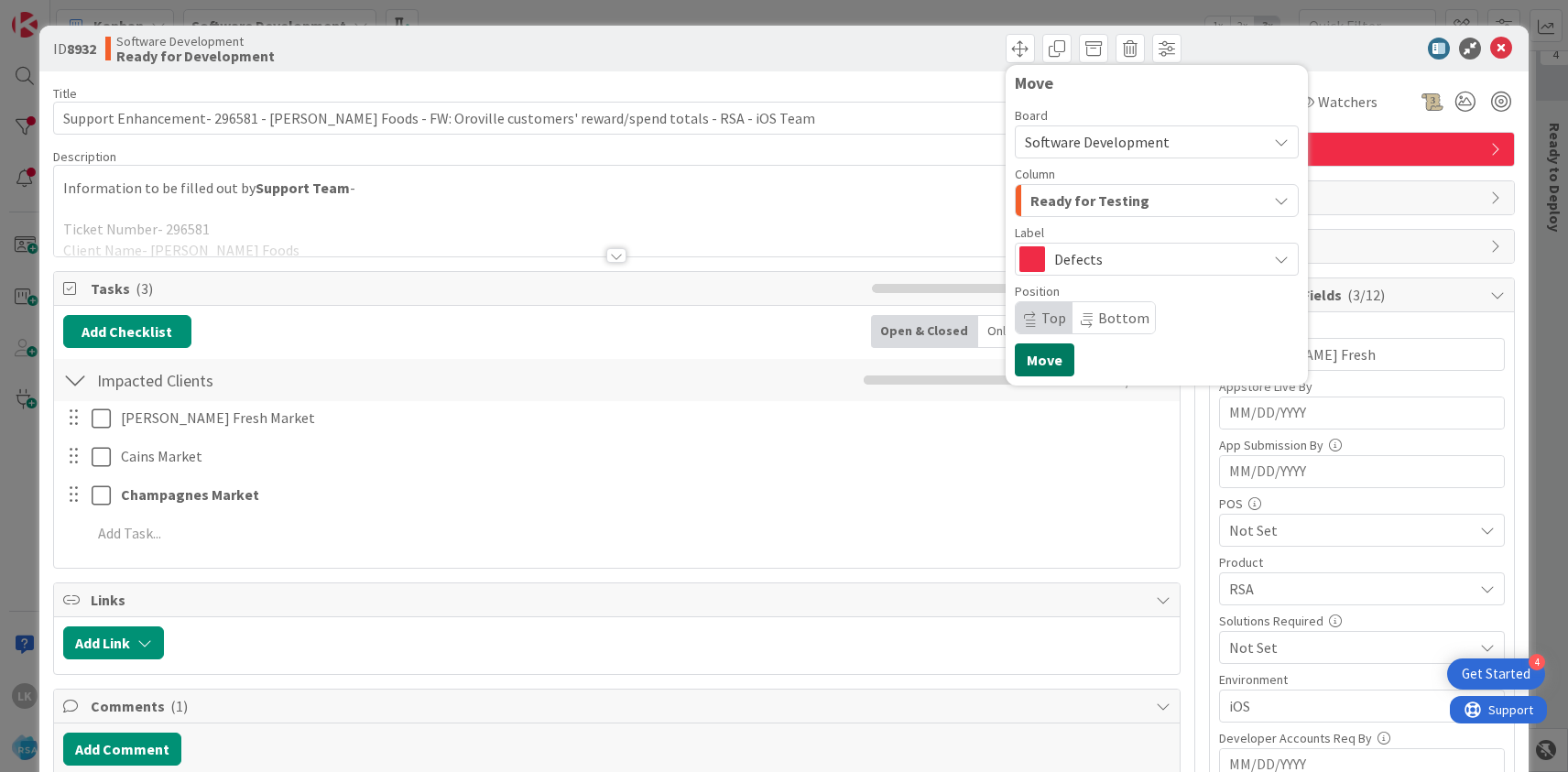
click at [1040, 359] on button "Move" at bounding box center [1044, 359] width 60 height 33
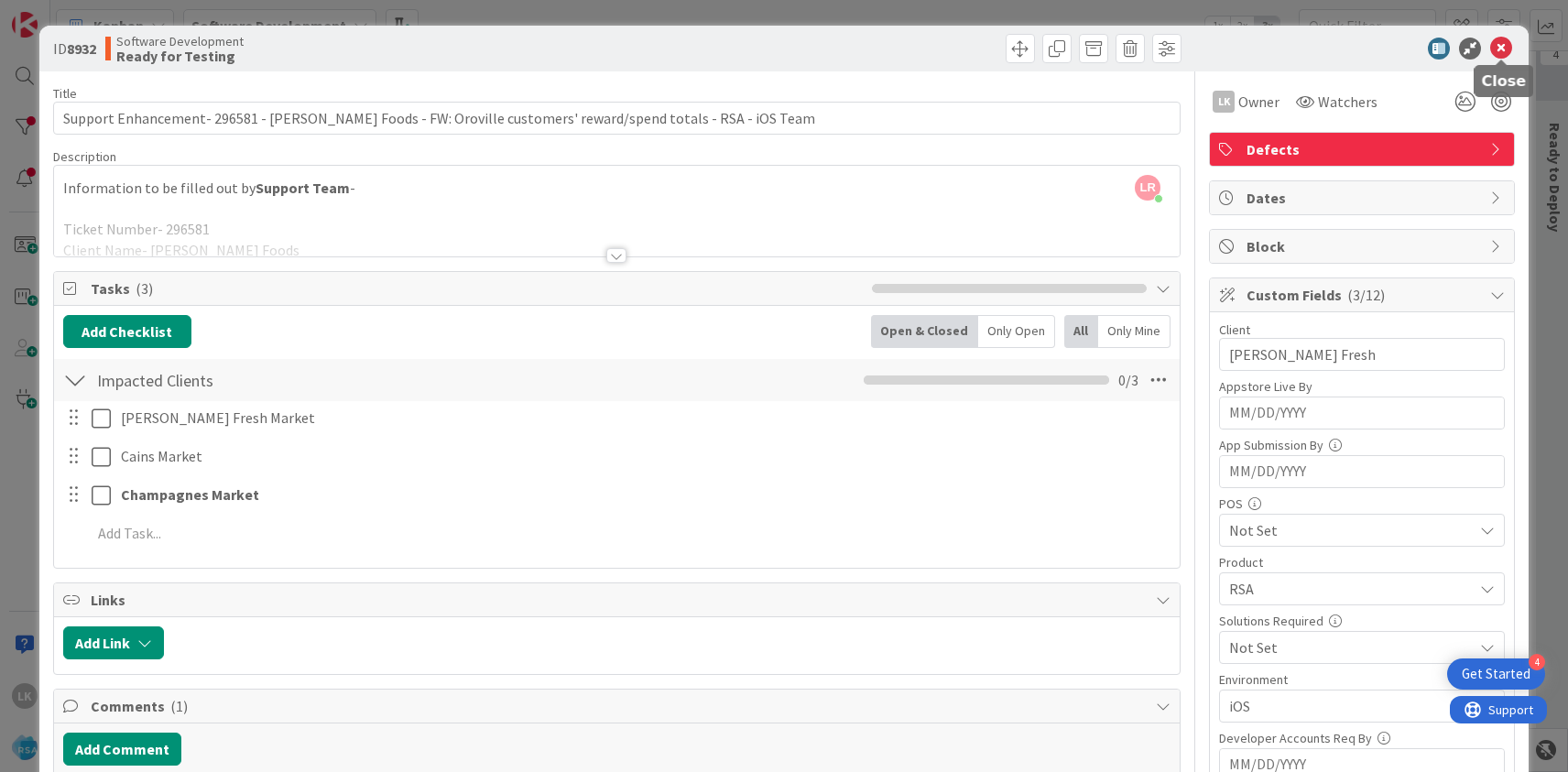
click at [1499, 45] on icon at bounding box center [1502, 49] width 22 height 22
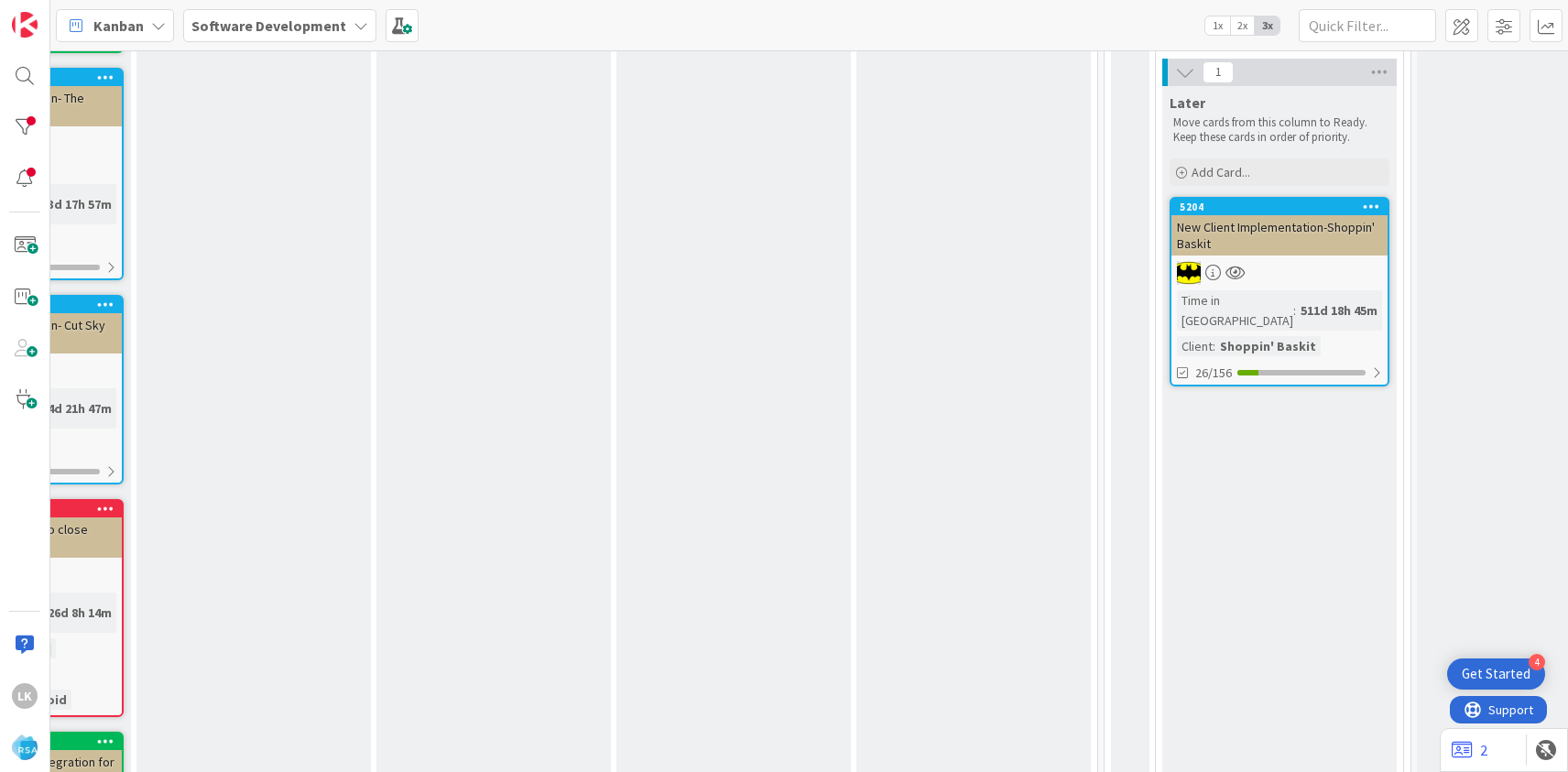
scroll to position [407, 0]
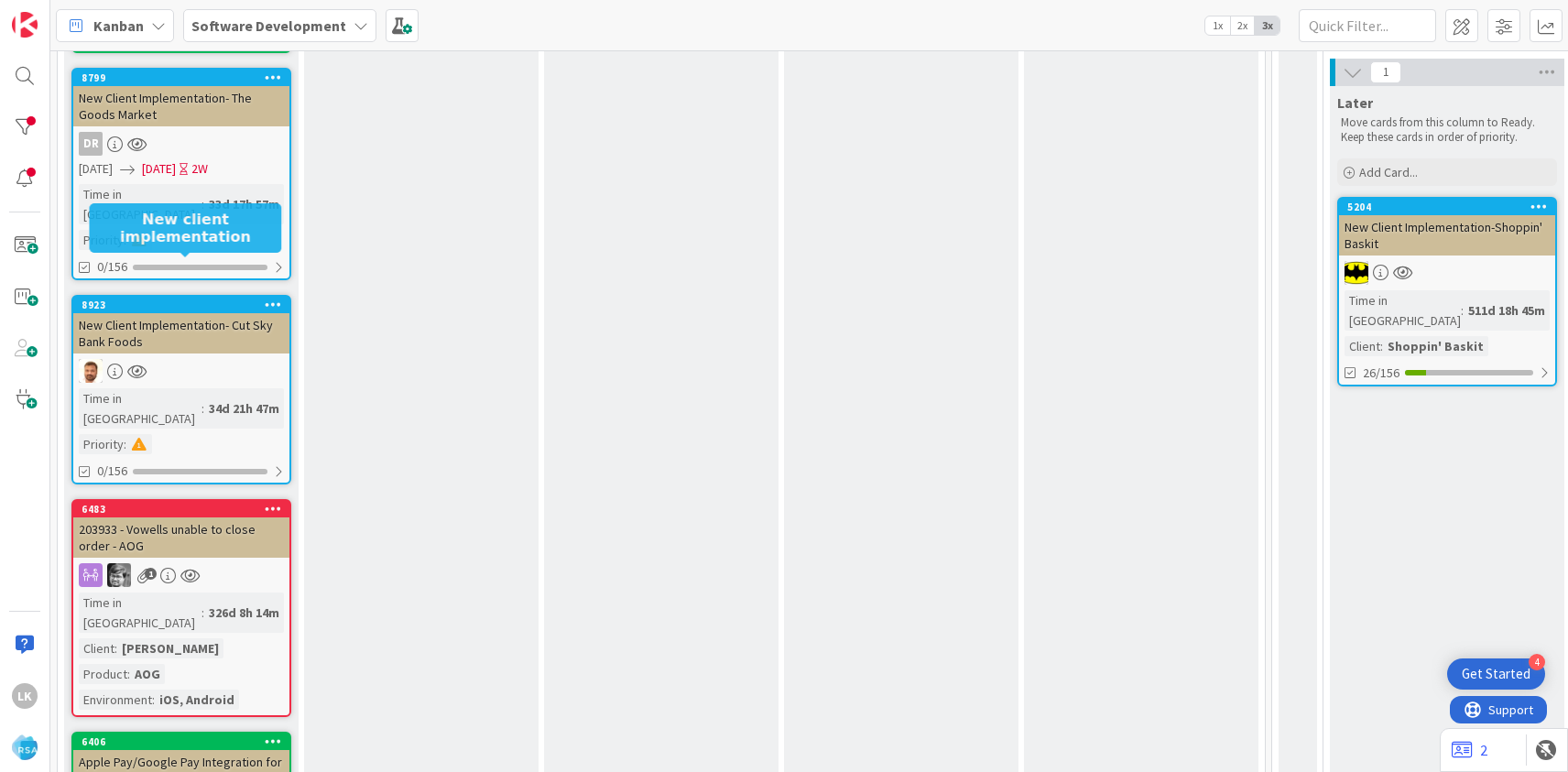
click at [226, 298] on div "8923" at bounding box center [185, 305] width 208 height 13
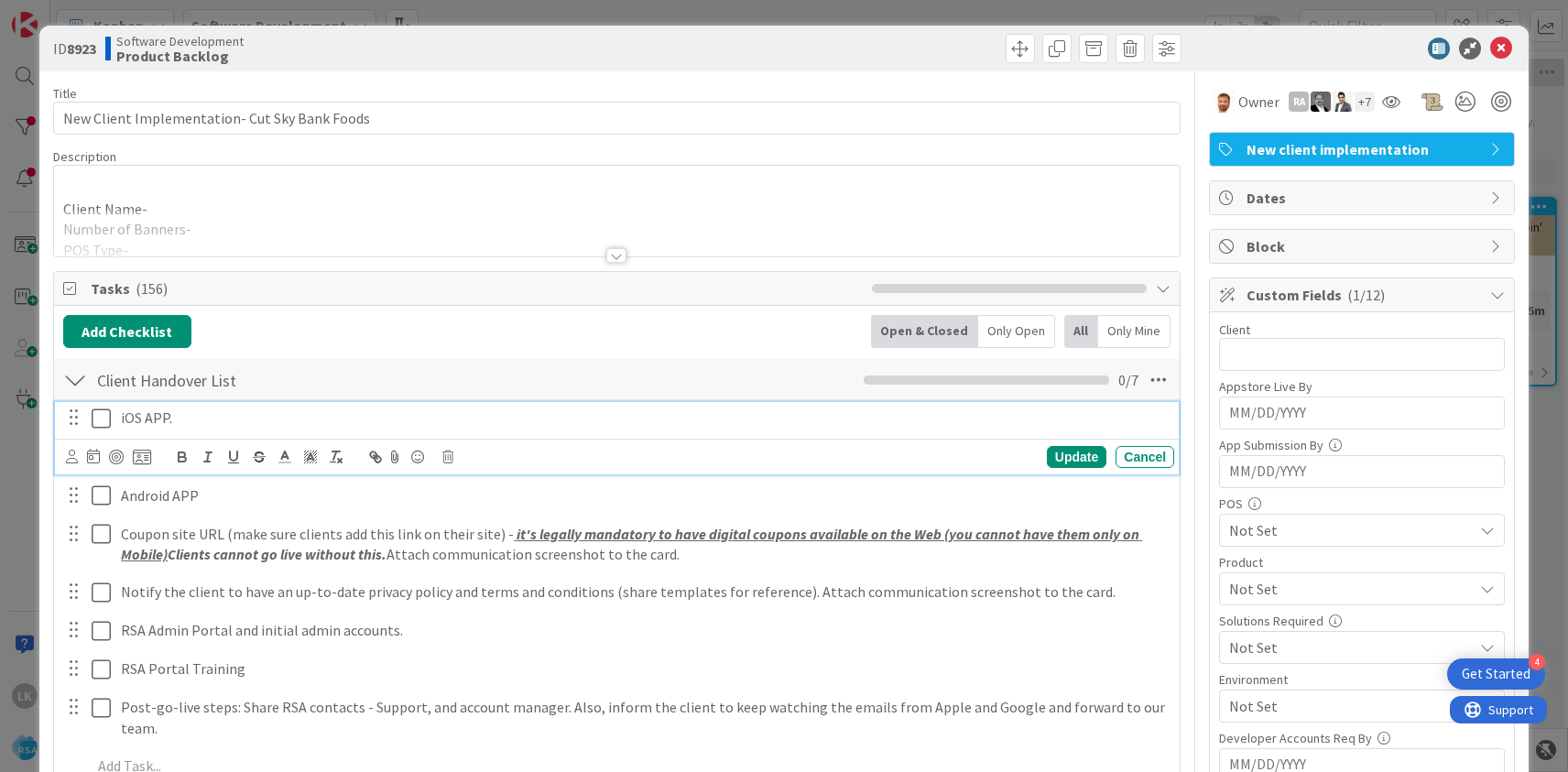
click at [101, 418] on icon at bounding box center [101, 419] width 20 height 22
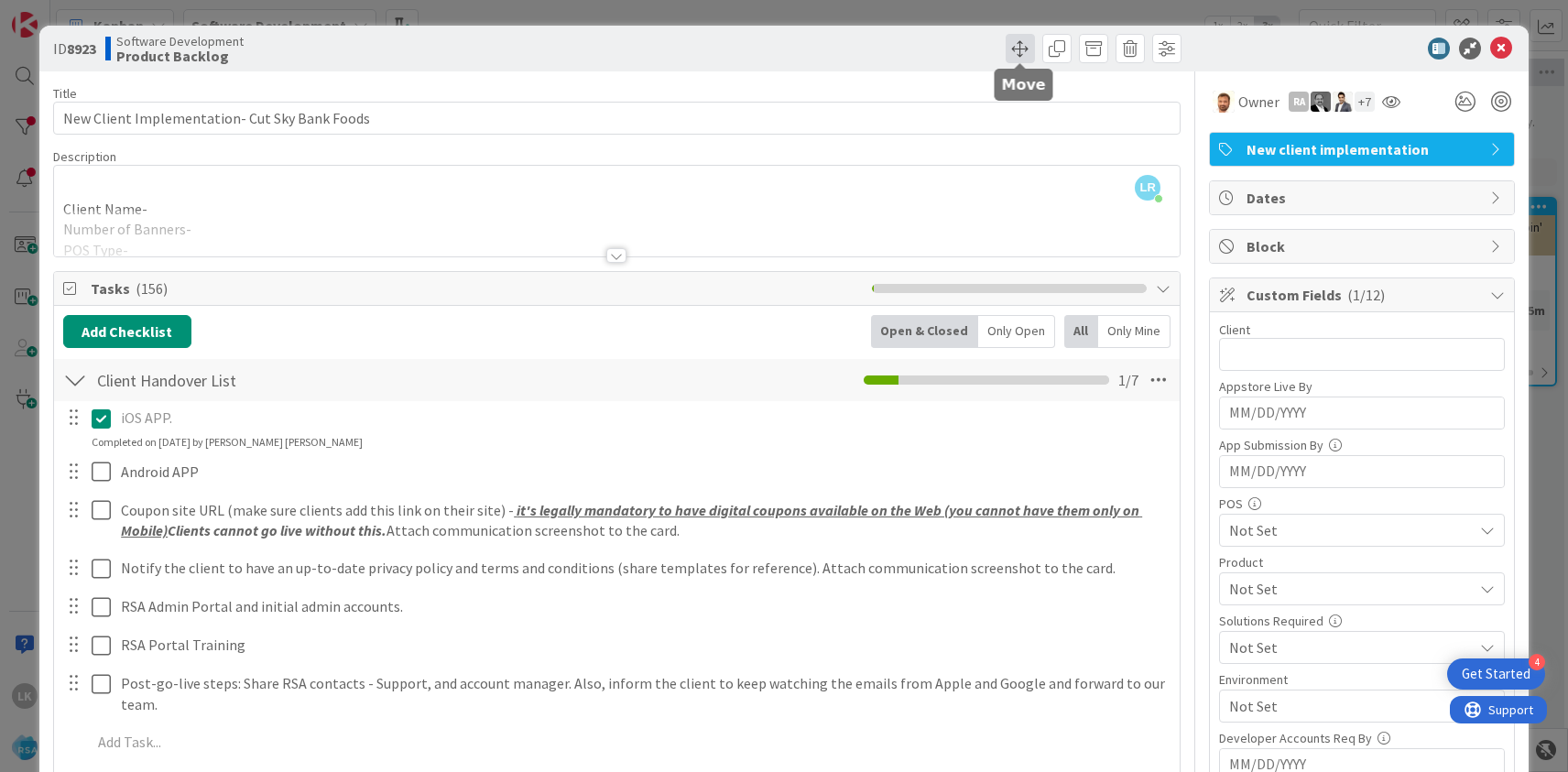
click at [1017, 50] on span at bounding box center [1019, 48] width 29 height 29
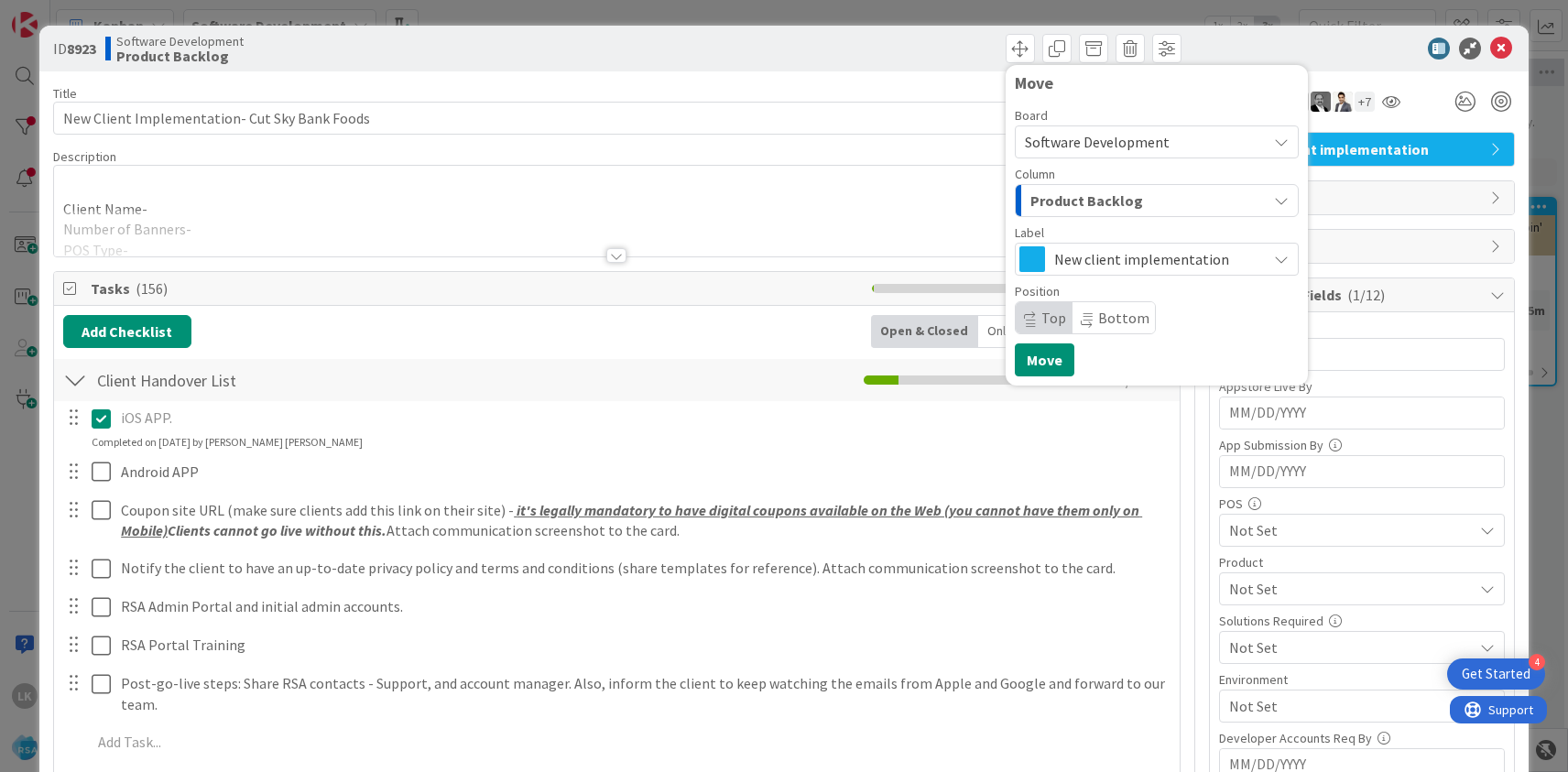
click at [1090, 194] on span "Product Backlog" at bounding box center [1086, 200] width 112 height 23
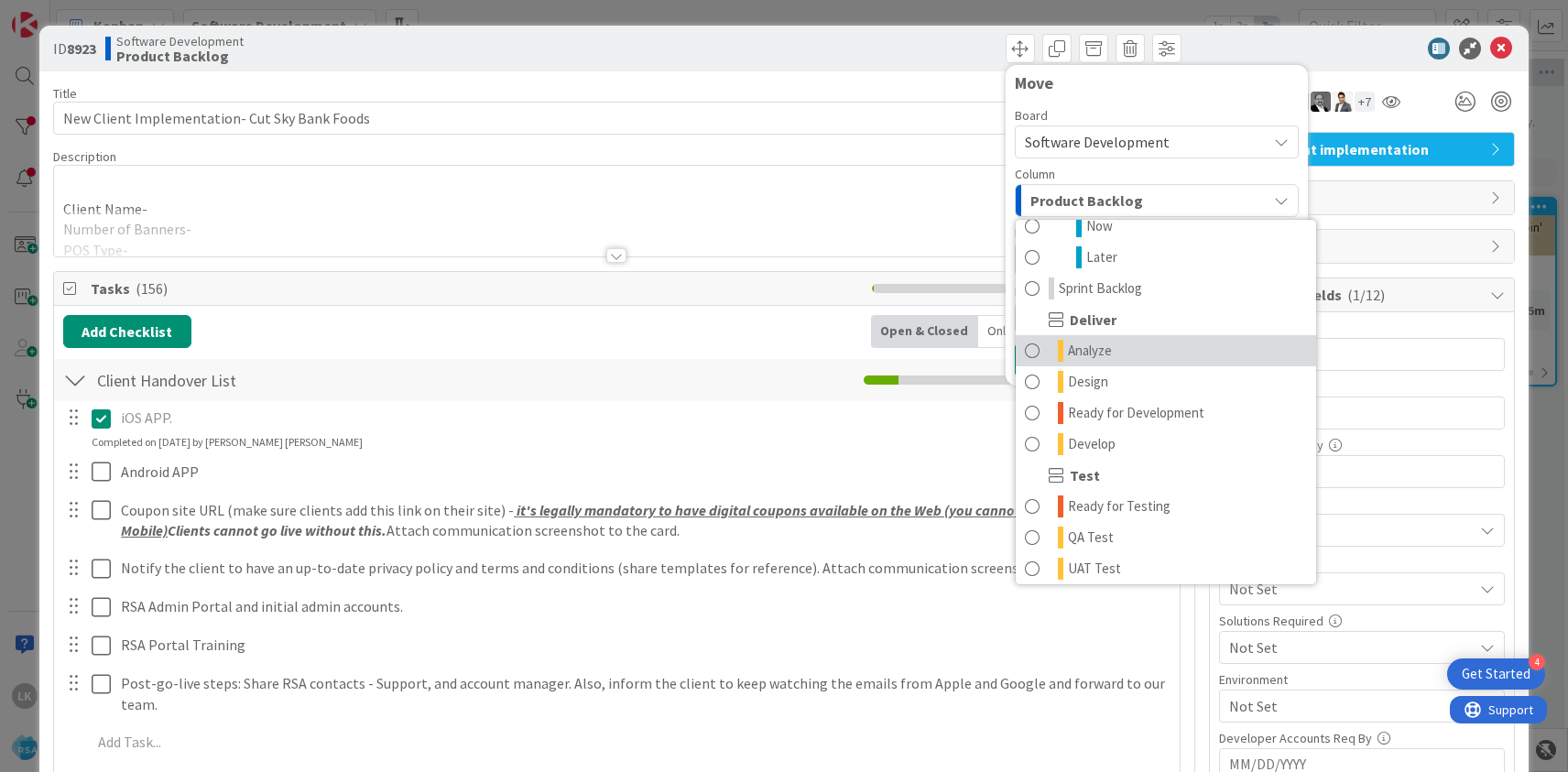
scroll to position [302, 0]
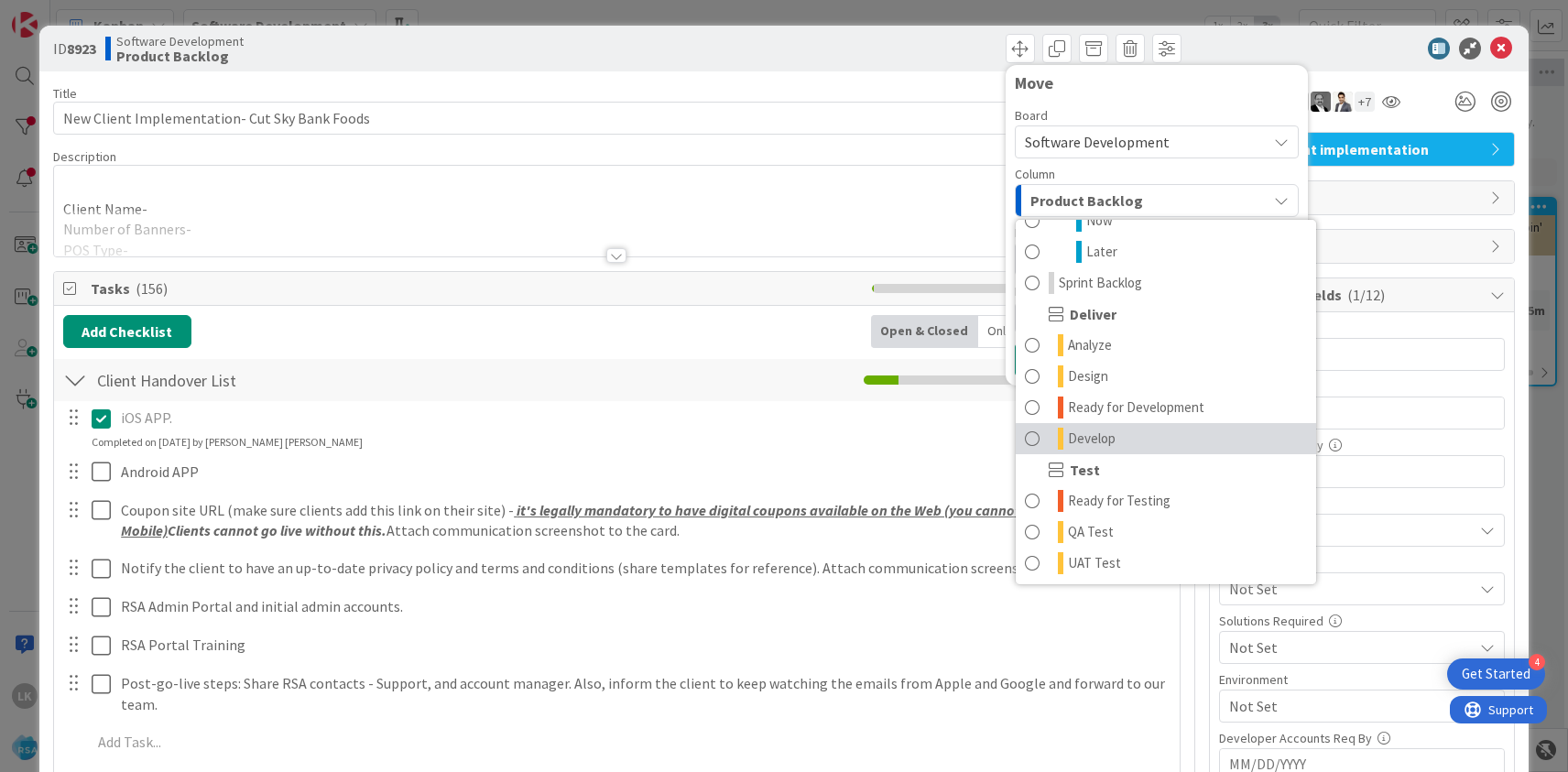
click at [1037, 437] on span at bounding box center [1032, 438] width 15 height 22
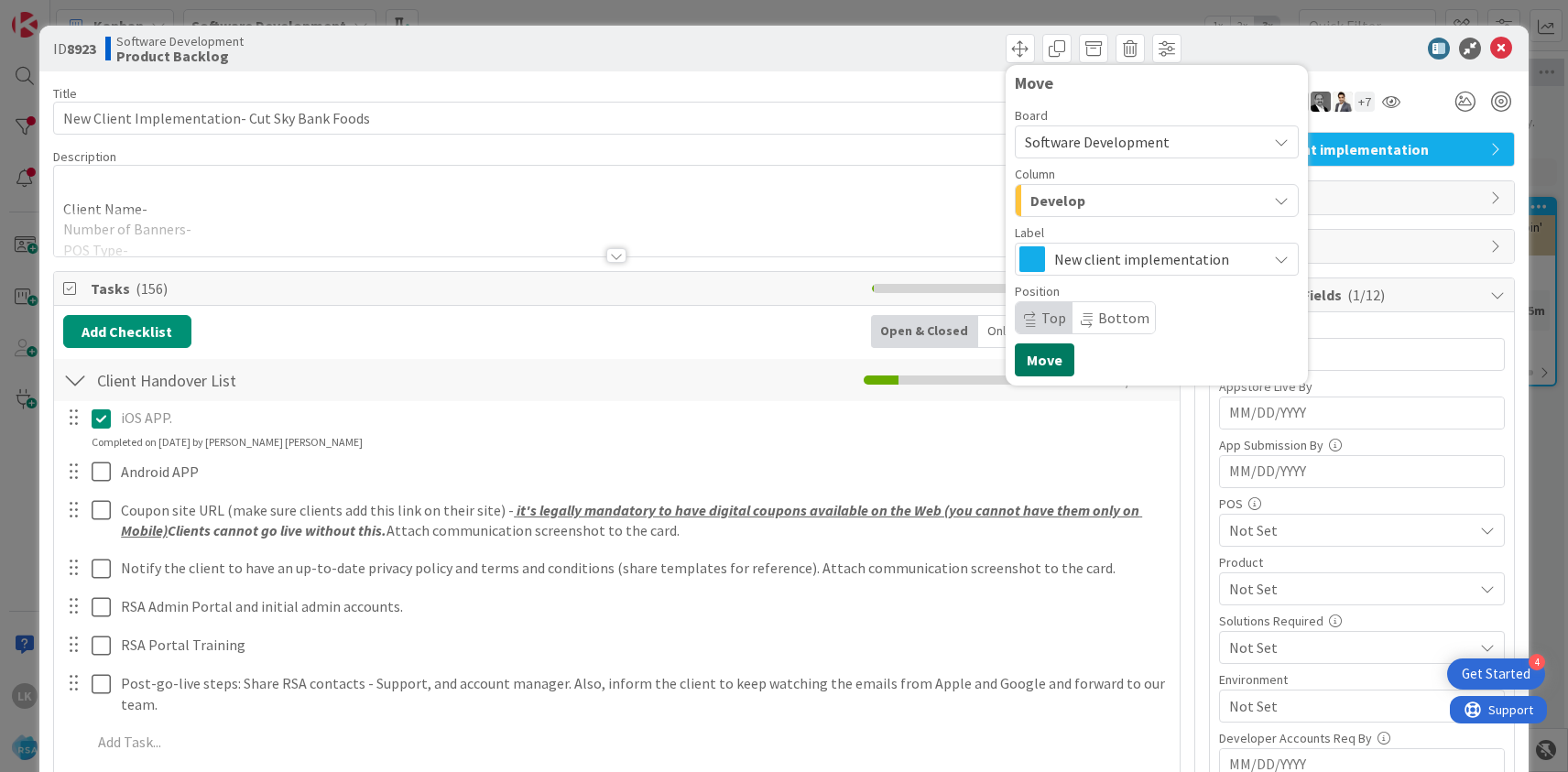
click at [1042, 365] on button "Move" at bounding box center [1044, 359] width 60 height 33
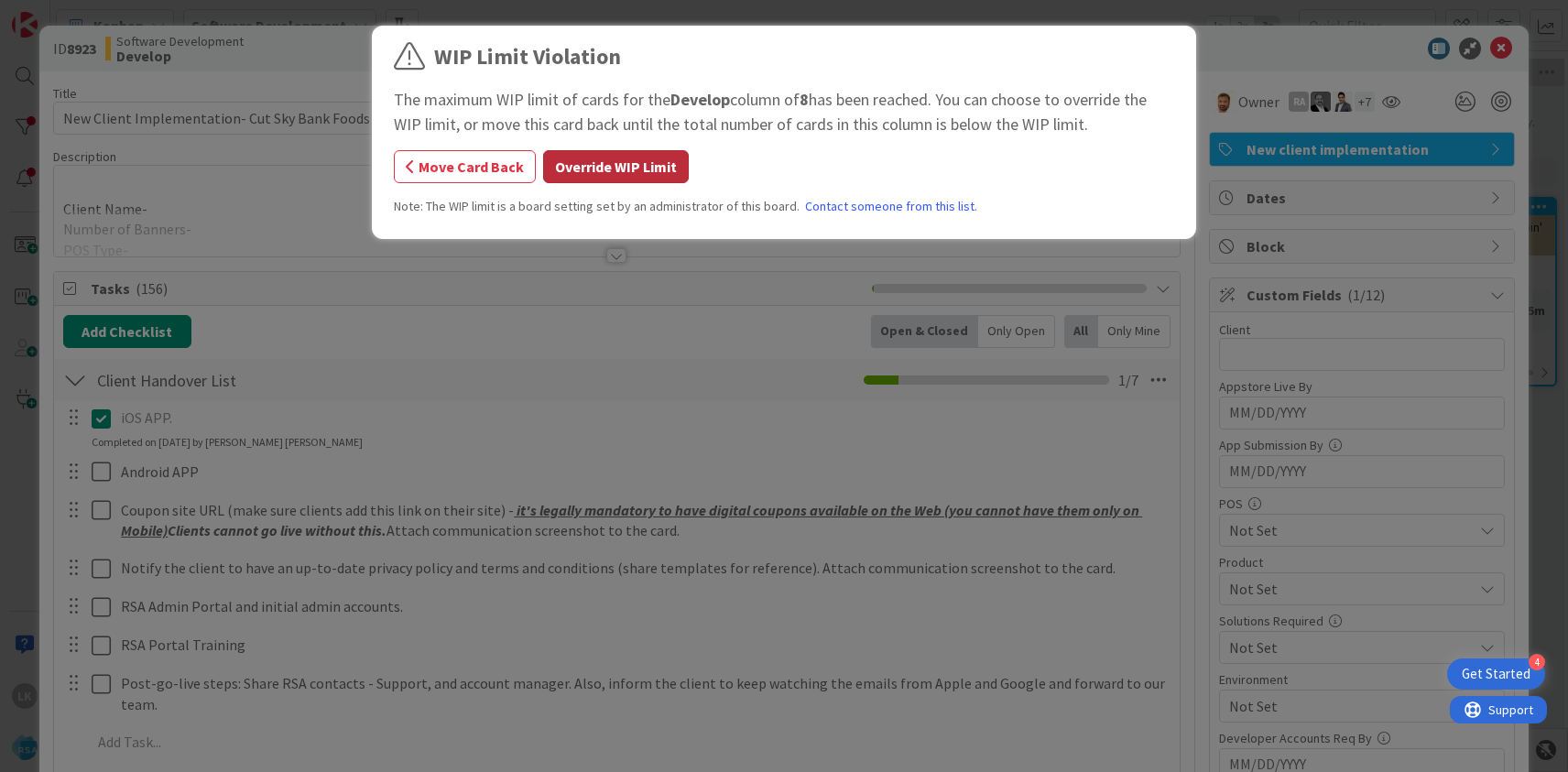
click at [652, 163] on button "Override WIP Limit" at bounding box center [616, 166] width 146 height 33
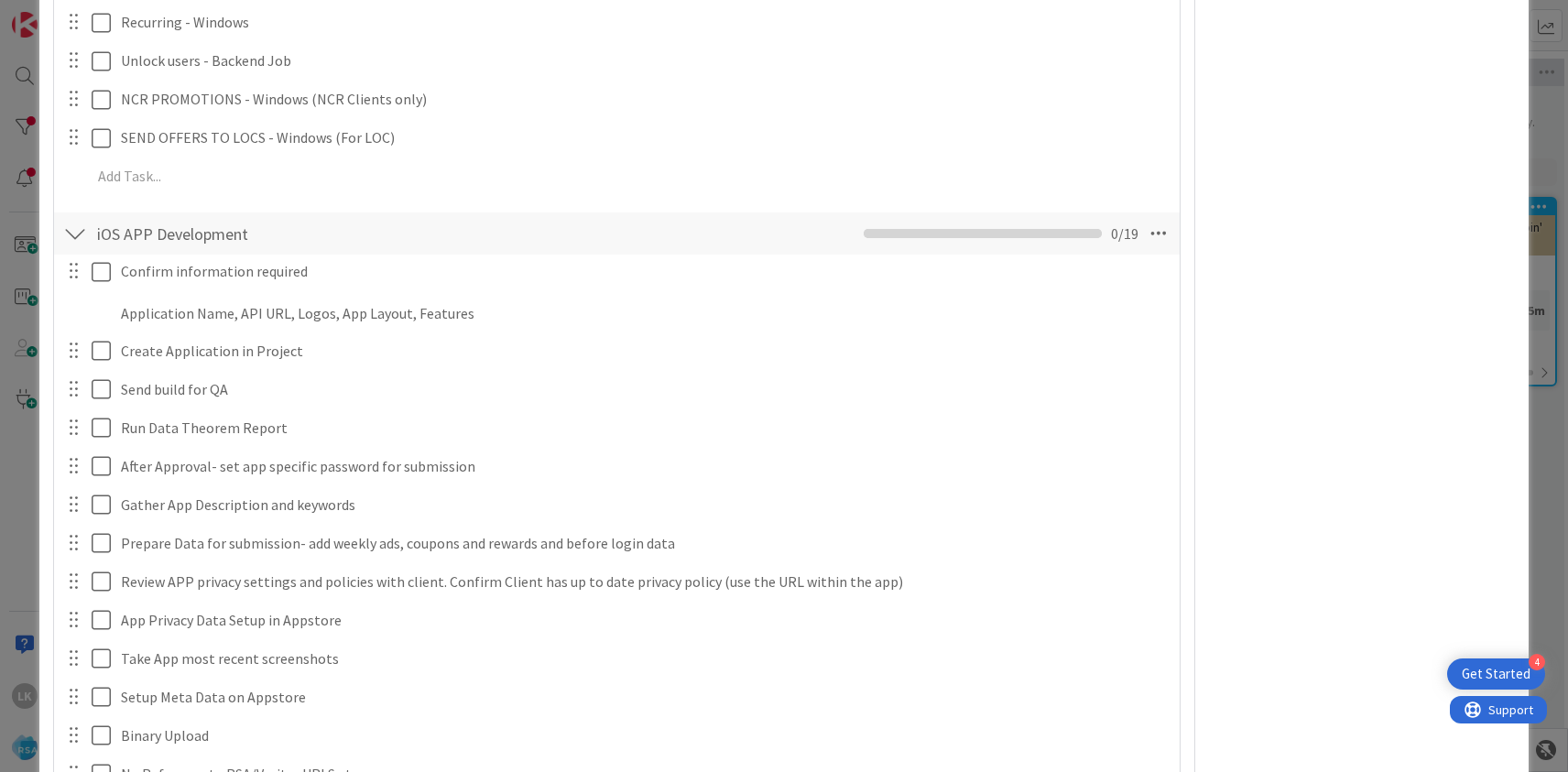
scroll to position [3525, 0]
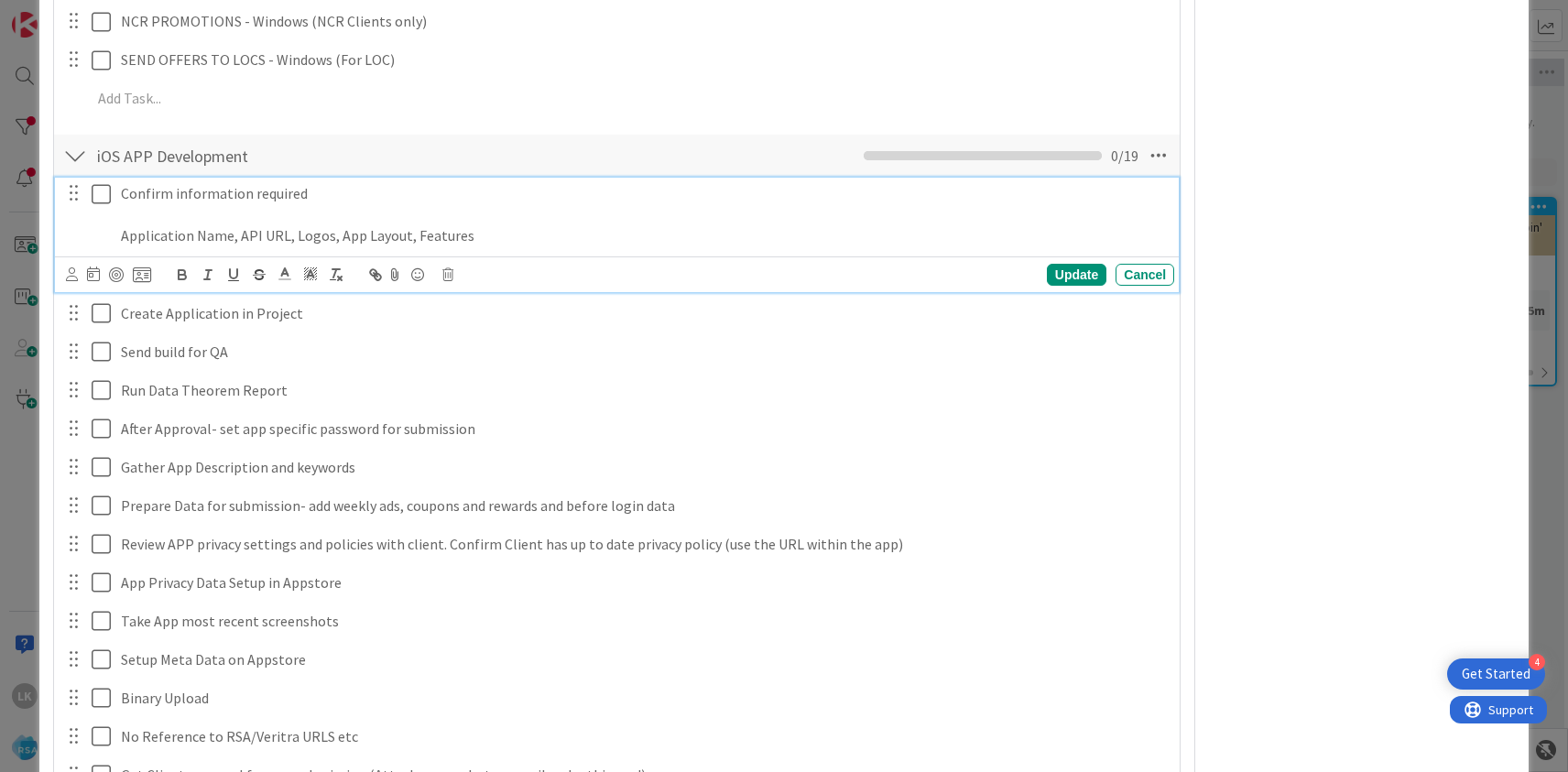
click at [106, 183] on icon at bounding box center [101, 194] width 20 height 22
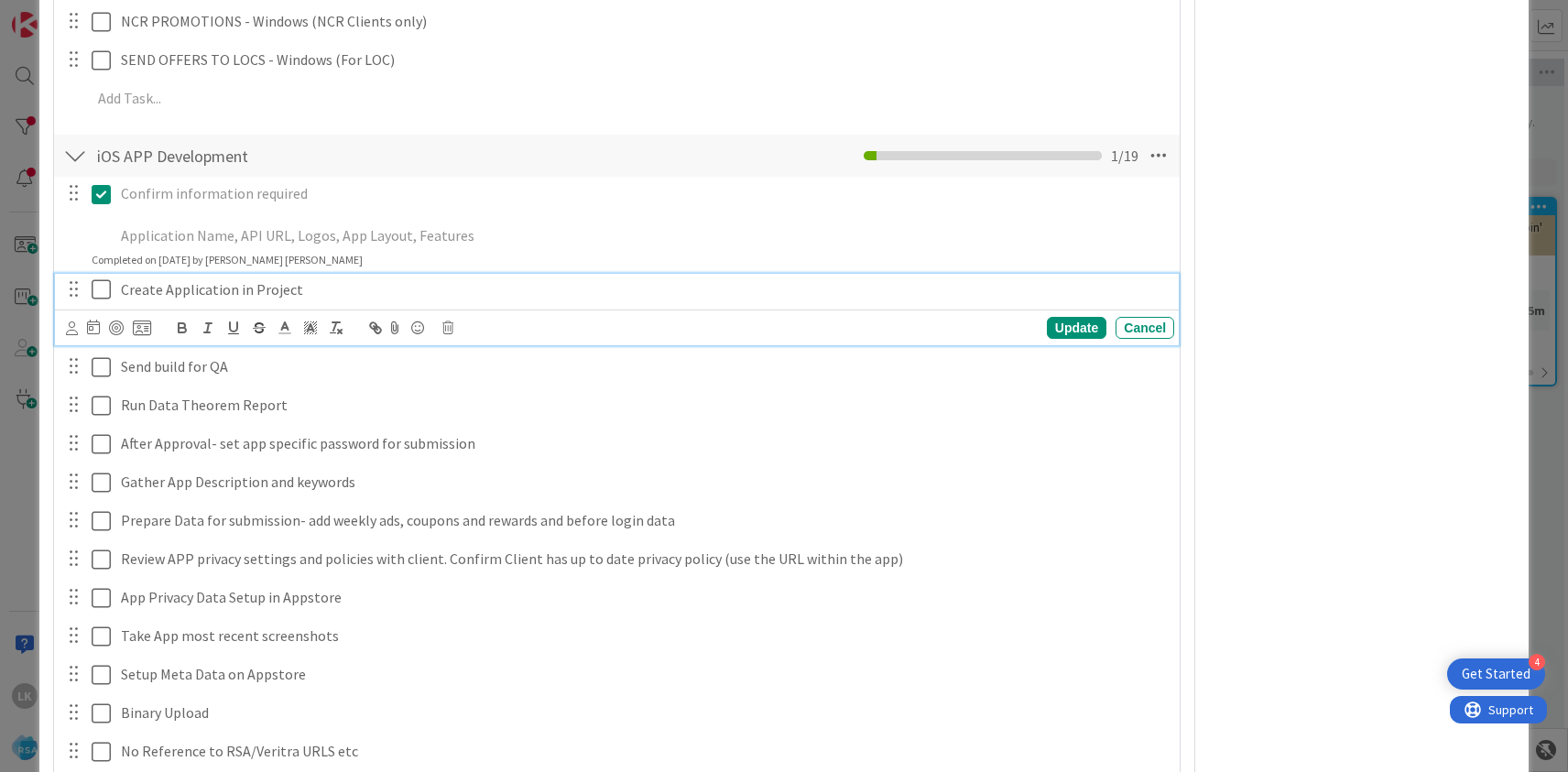
click at [103, 279] on icon at bounding box center [101, 290] width 20 height 22
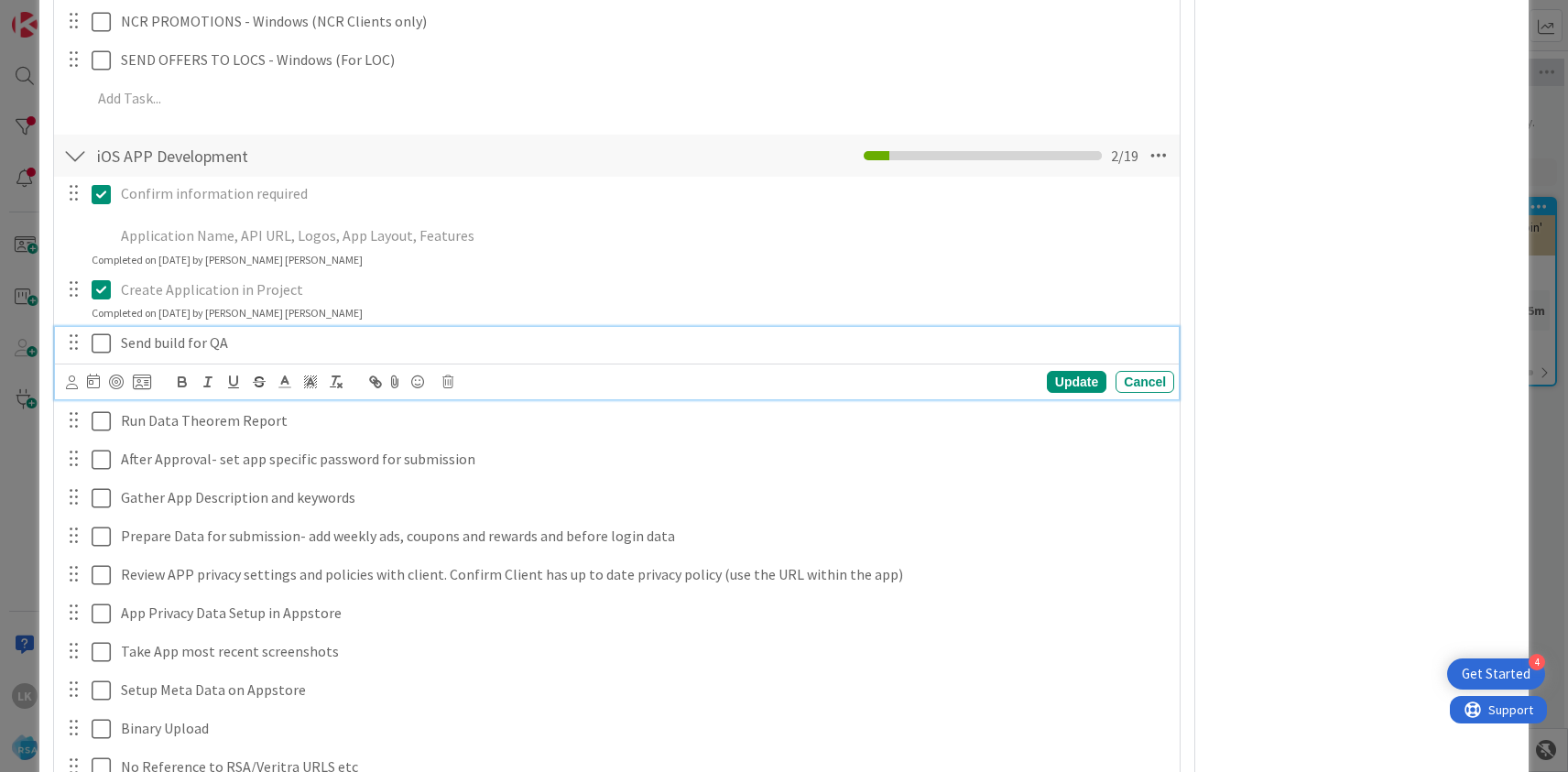
click at [100, 333] on icon at bounding box center [101, 344] width 20 height 22
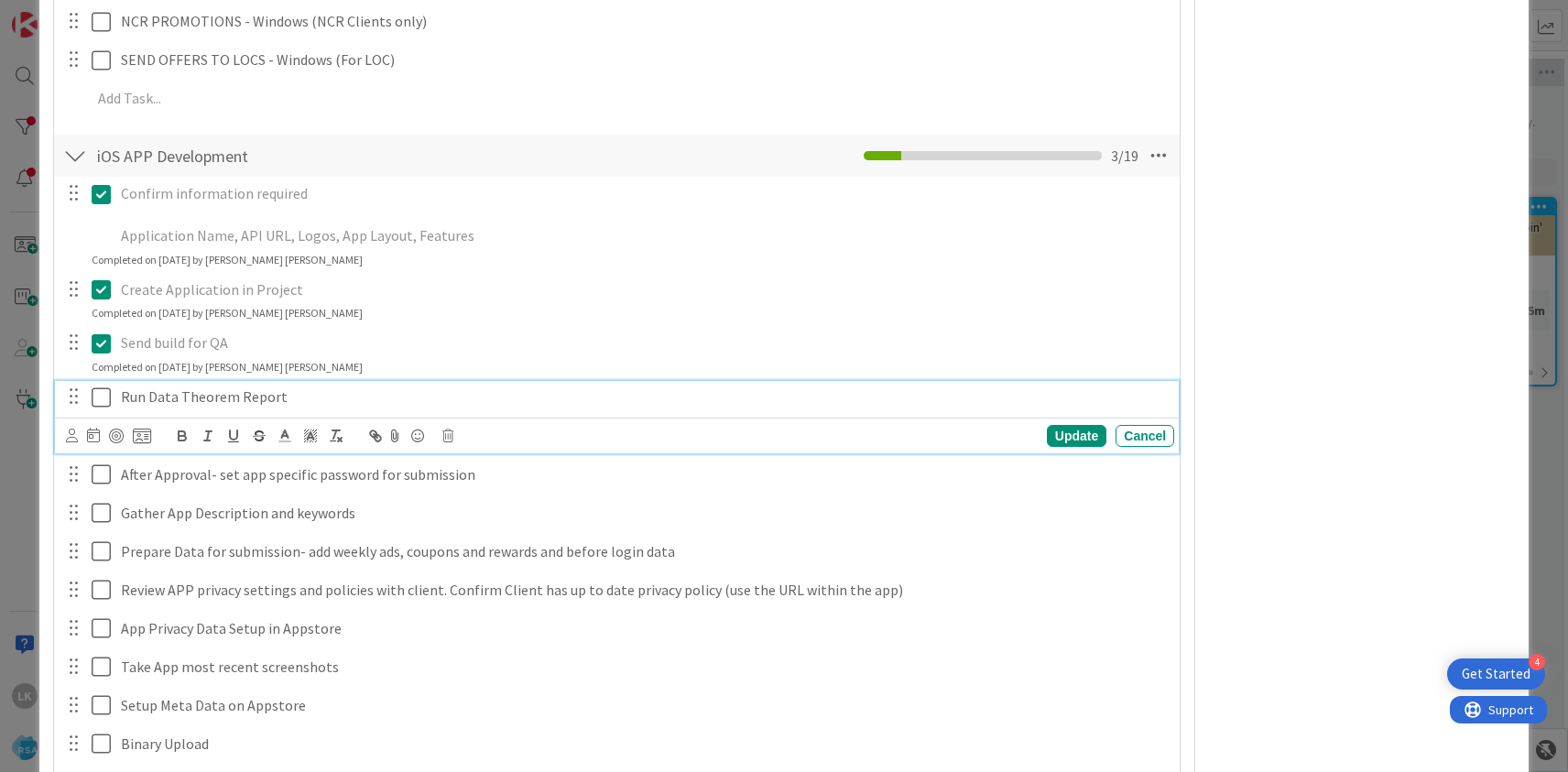
click at [102, 386] on icon at bounding box center [101, 397] width 20 height 22
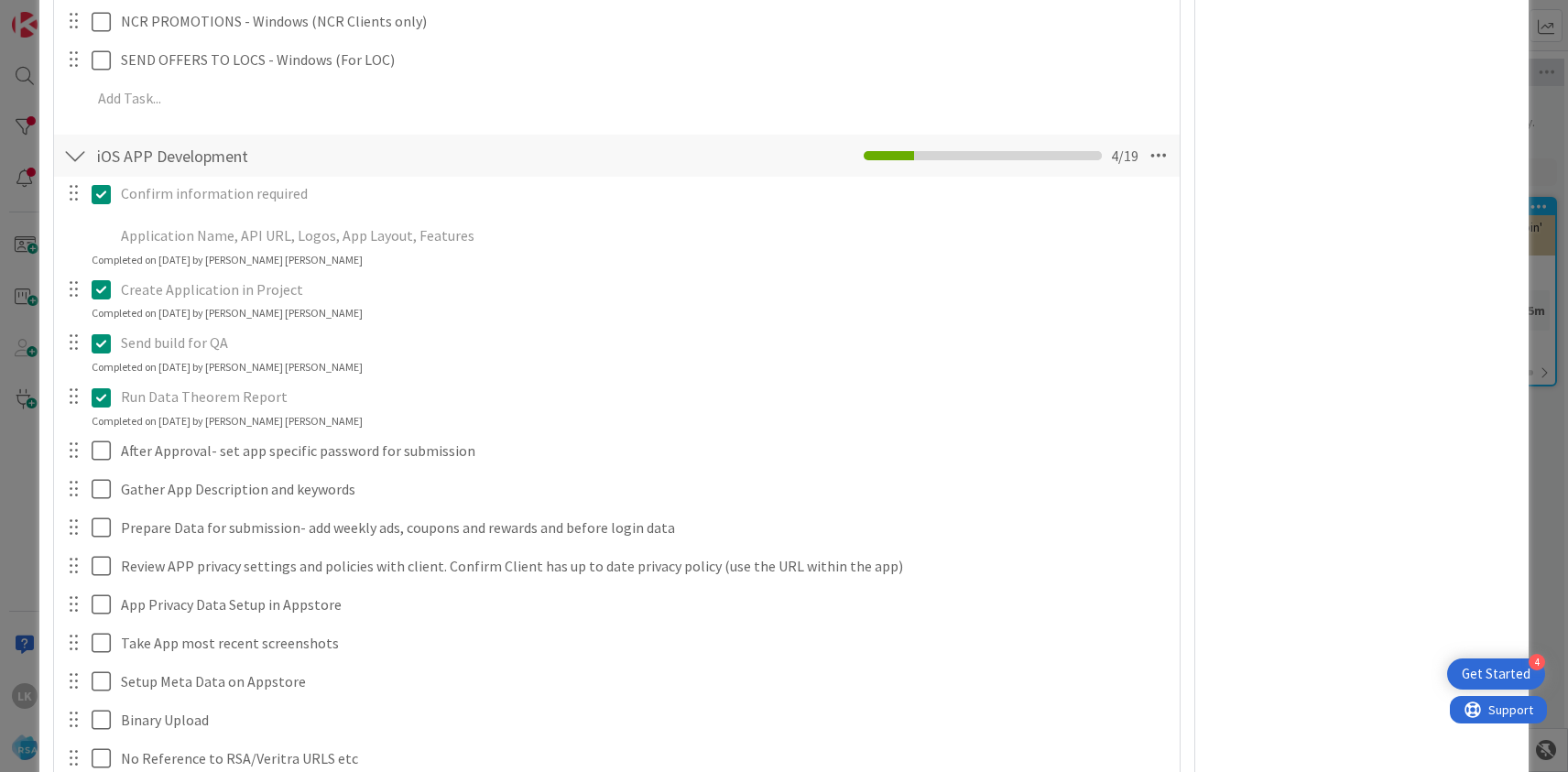
click at [106, 386] on icon at bounding box center [101, 397] width 20 height 22
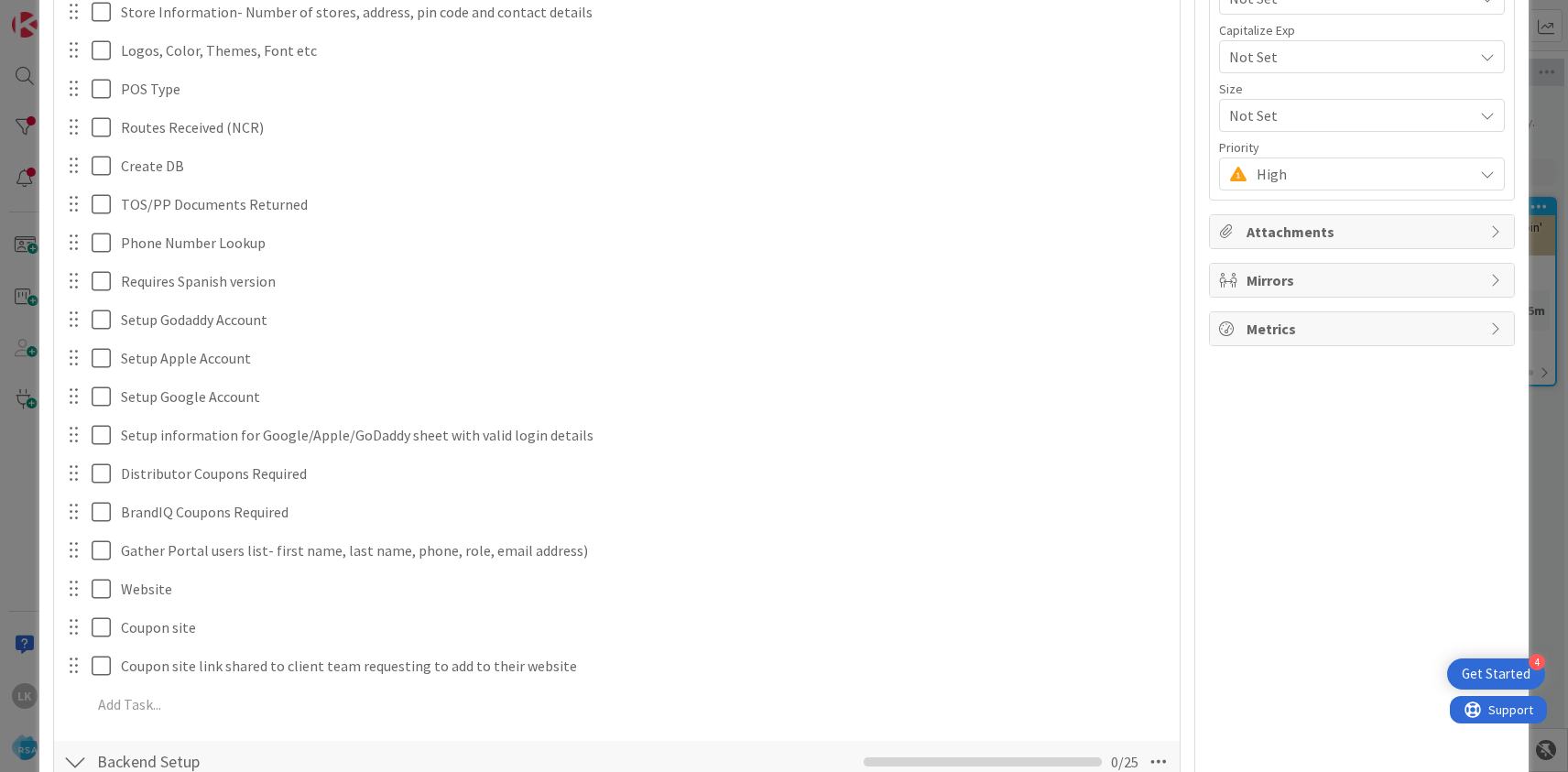
scroll to position [0, 0]
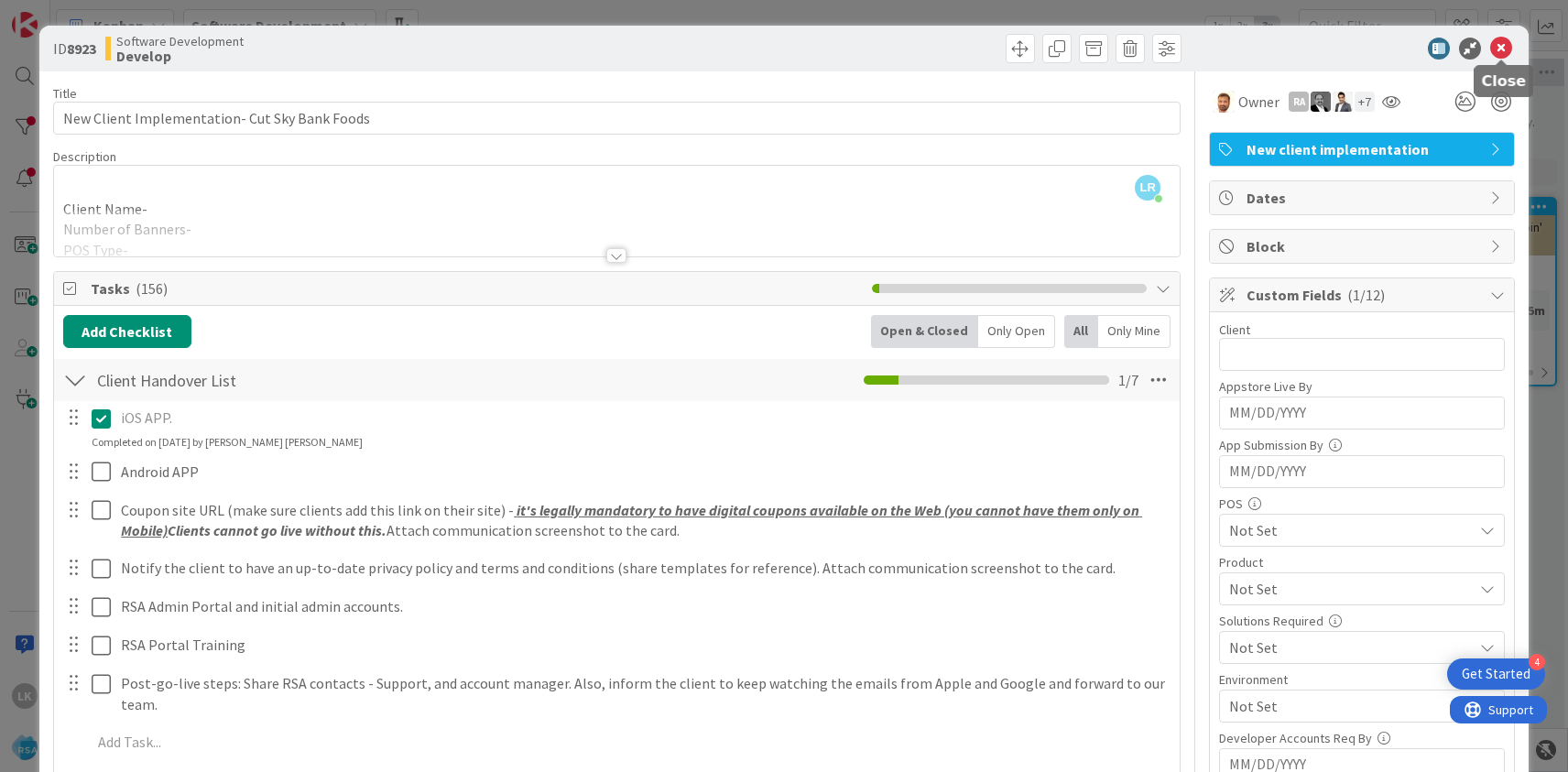
click at [1498, 47] on icon at bounding box center [1502, 49] width 22 height 22
